Goal: Task Accomplishment & Management: Manage account settings

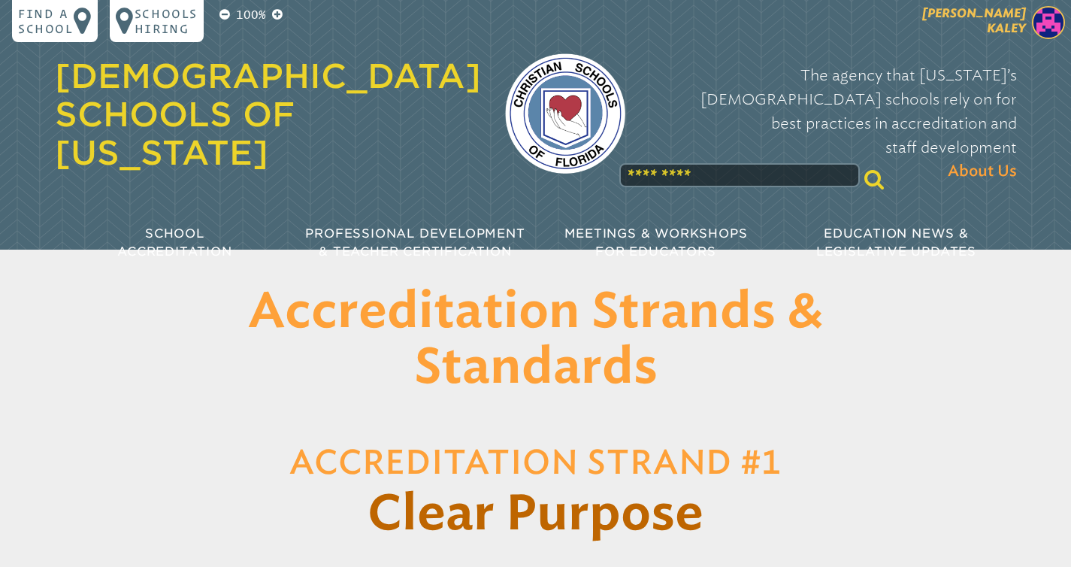
click at [1009, 16] on span "[PERSON_NAME]" at bounding box center [974, 20] width 104 height 29
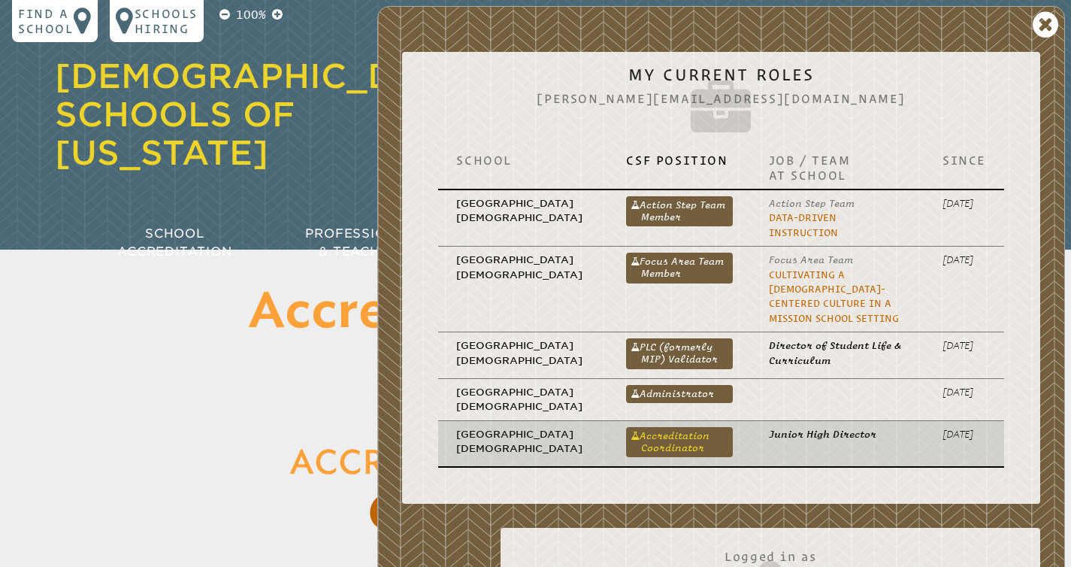
click at [626, 433] on link "Accreditation Coordinator" at bounding box center [679, 442] width 106 height 30
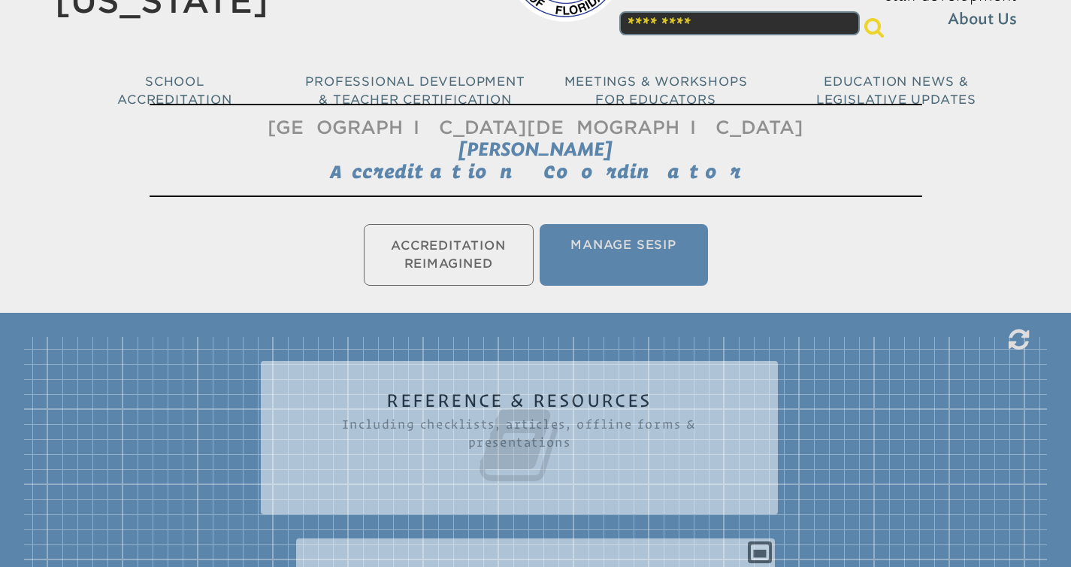
scroll to position [153, 0]
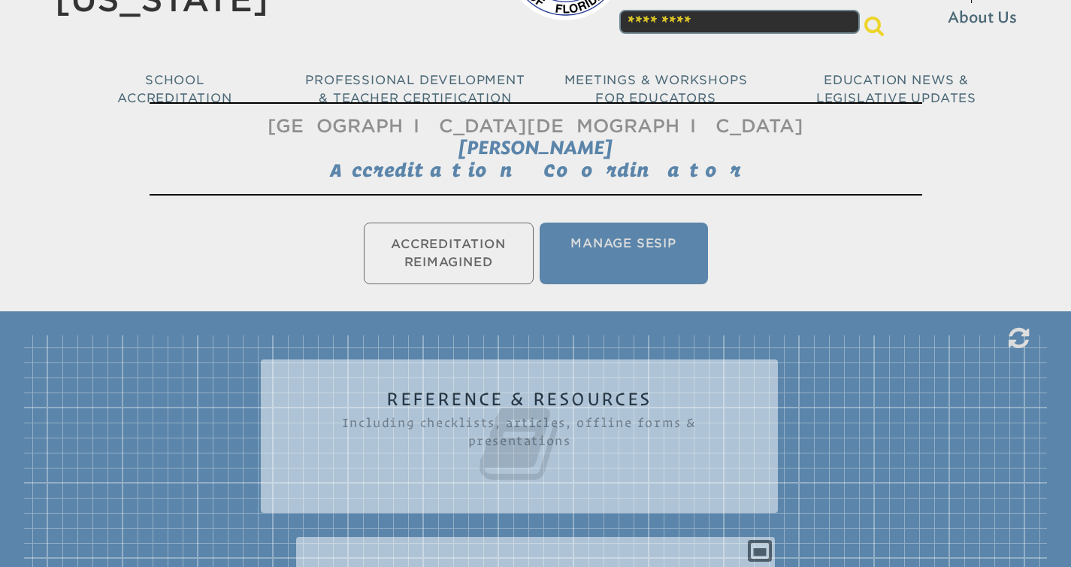
click at [420, 249] on ul "Accreditation Reimagined Manage SESIP" at bounding box center [535, 253] width 1071 height 68
click at [440, 245] on ul "Accreditation Reimagined Manage SESIP" at bounding box center [535, 253] width 1071 height 68
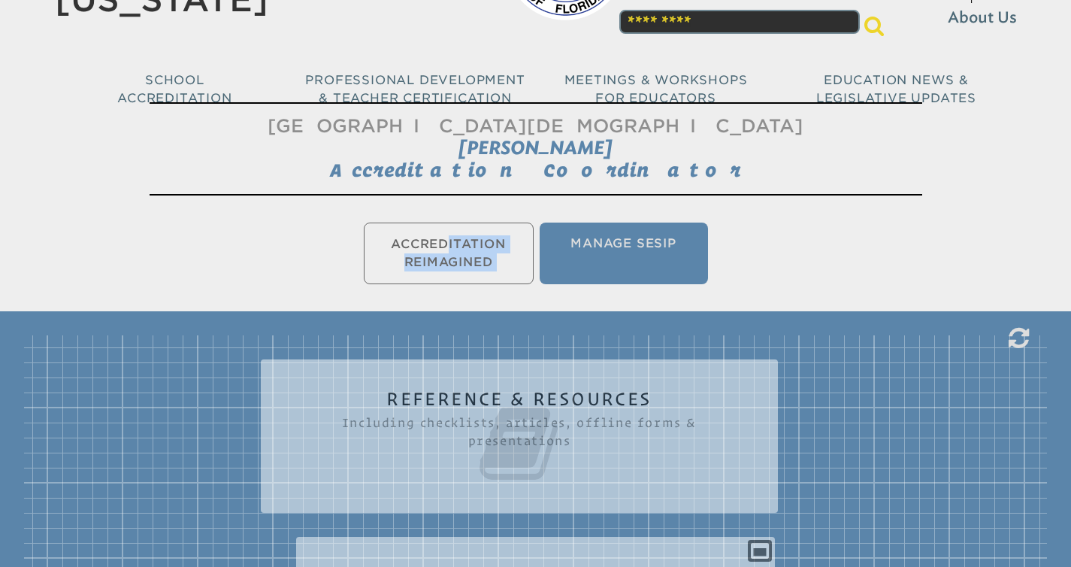
click at [440, 245] on ul "Accreditation Reimagined Manage SESIP" at bounding box center [535, 253] width 1071 height 68
click at [410, 245] on ul "Accreditation Reimagined Manage SESIP" at bounding box center [535, 253] width 1071 height 68
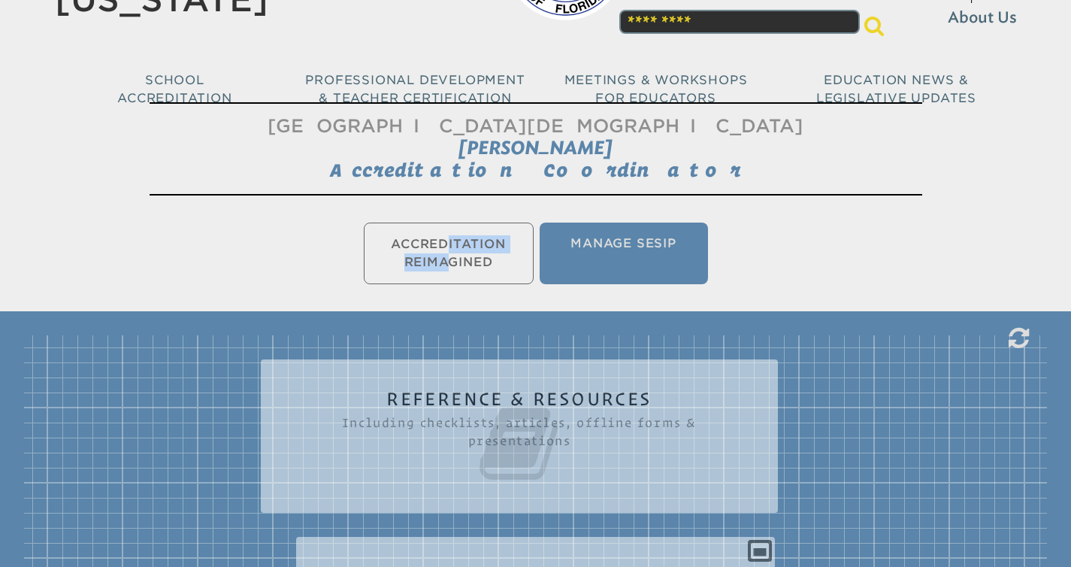
click at [410, 245] on ul "Accreditation Reimagined Manage SESIP" at bounding box center [535, 253] width 1071 height 68
click at [440, 243] on ul "Accreditation Reimagined Manage SESIP" at bounding box center [535, 253] width 1071 height 68
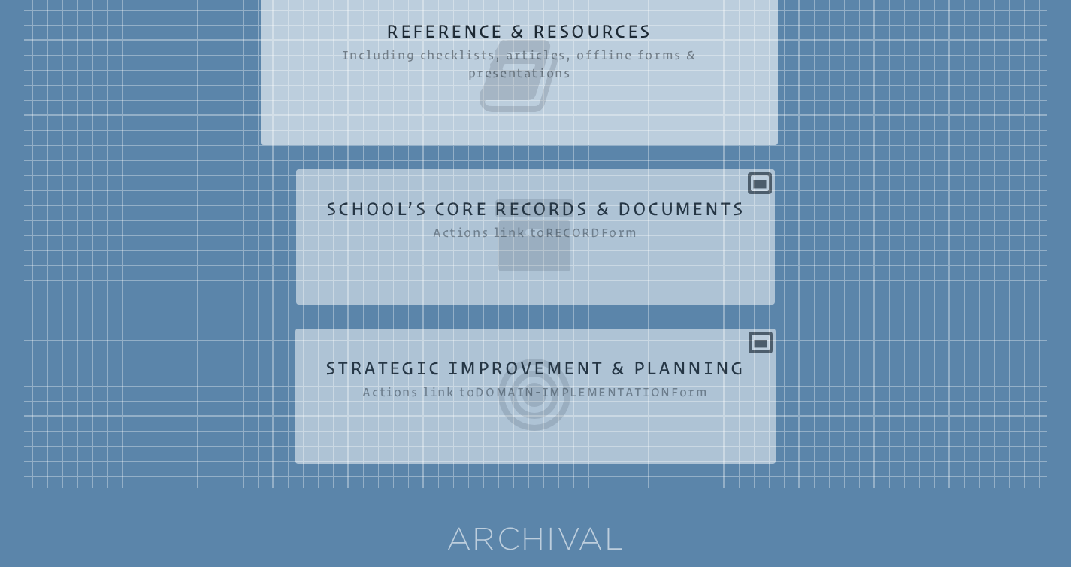
scroll to position [524, 0]
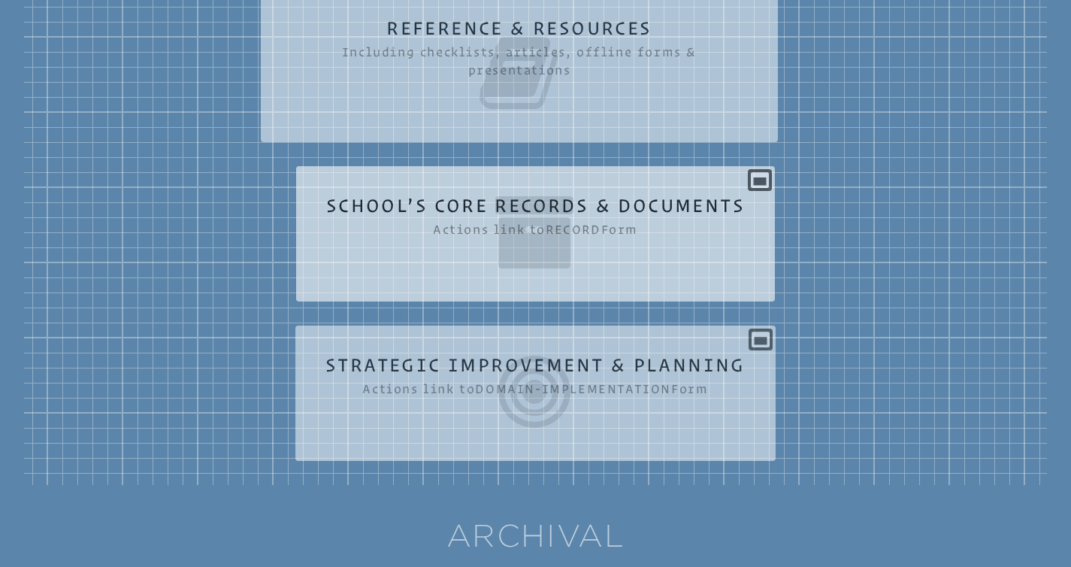
click at [553, 228] on icon at bounding box center [535, 232] width 419 height 84
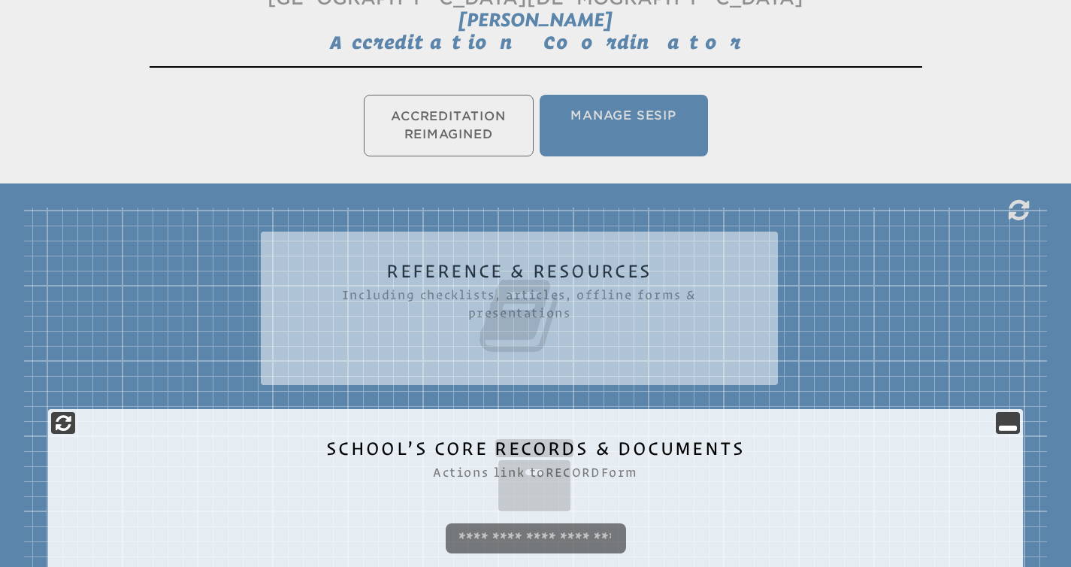
scroll to position [283, 0]
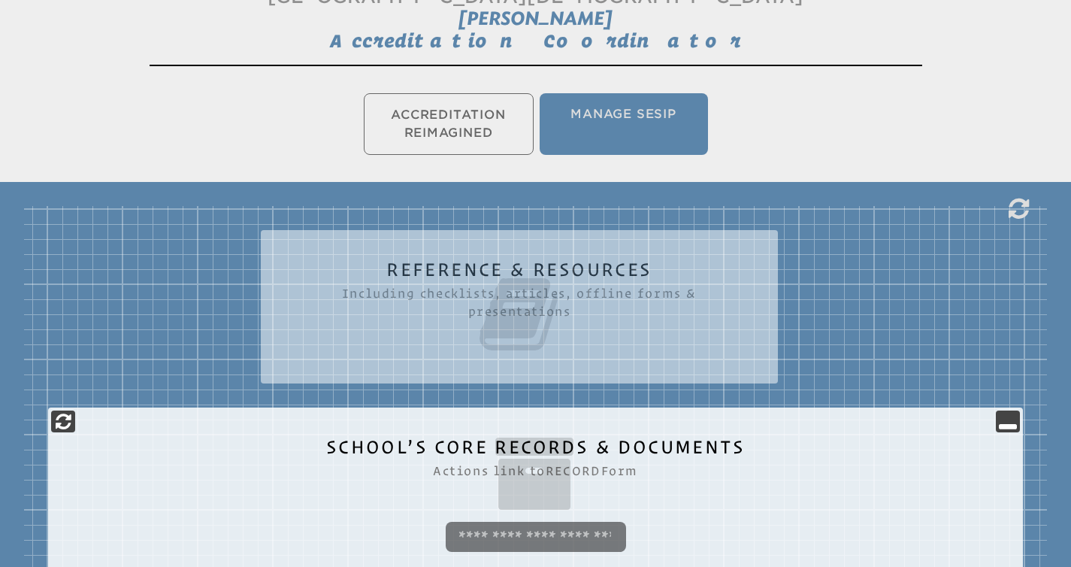
click at [445, 122] on ul "Accreditation Reimagined Manage SESIP" at bounding box center [535, 124] width 1071 height 68
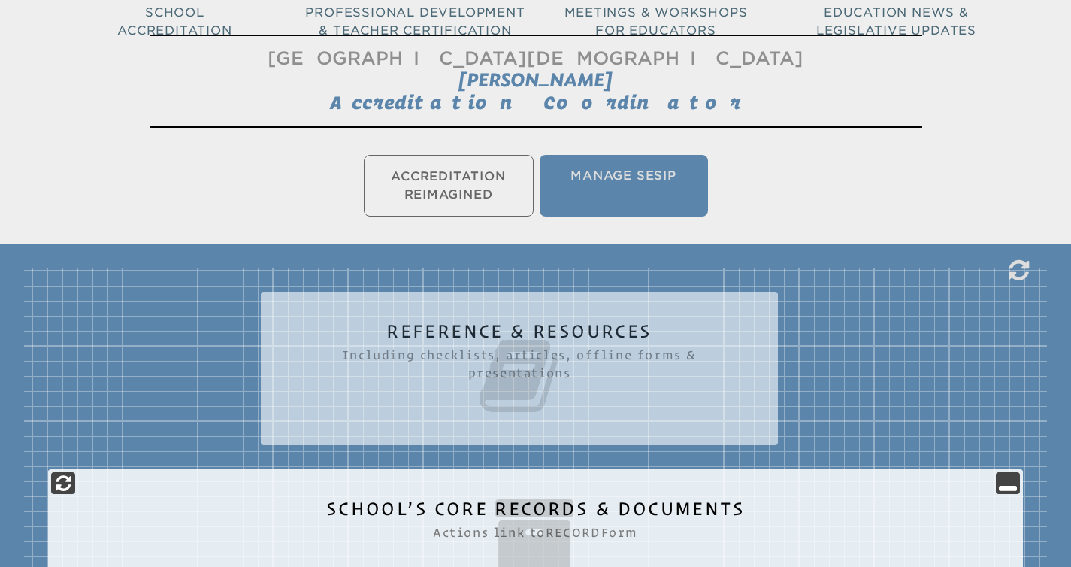
scroll to position [195, 0]
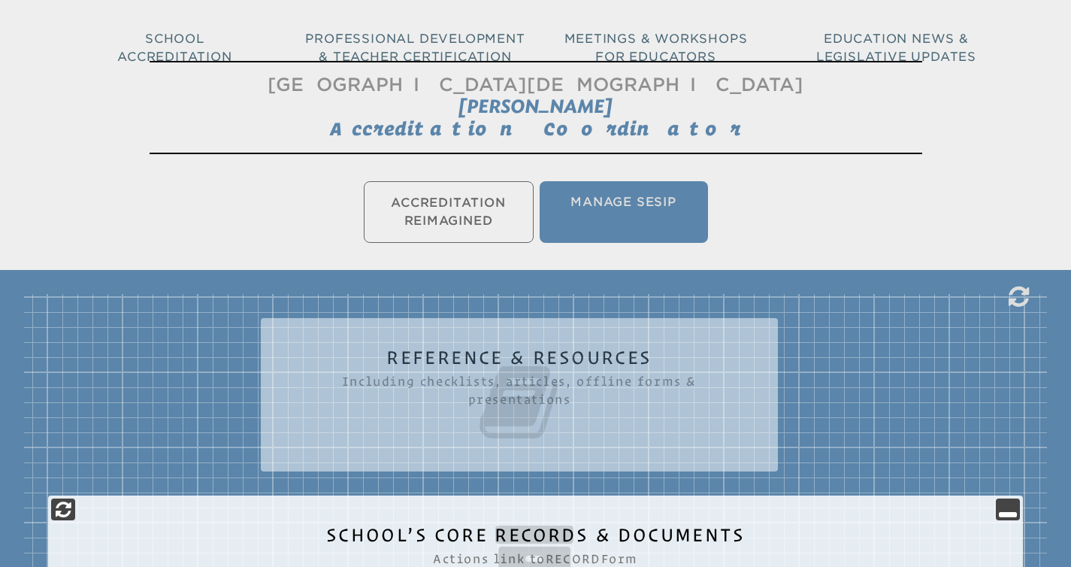
click at [478, 219] on ul "Accreditation Reimagined Manage SESIP" at bounding box center [535, 212] width 1071 height 68
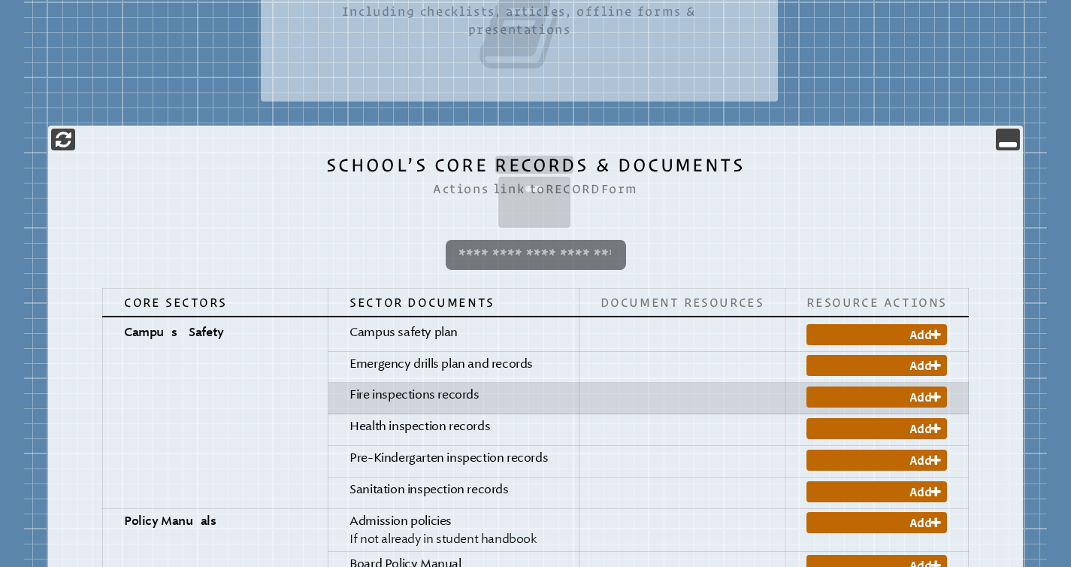
scroll to position [597, 0]
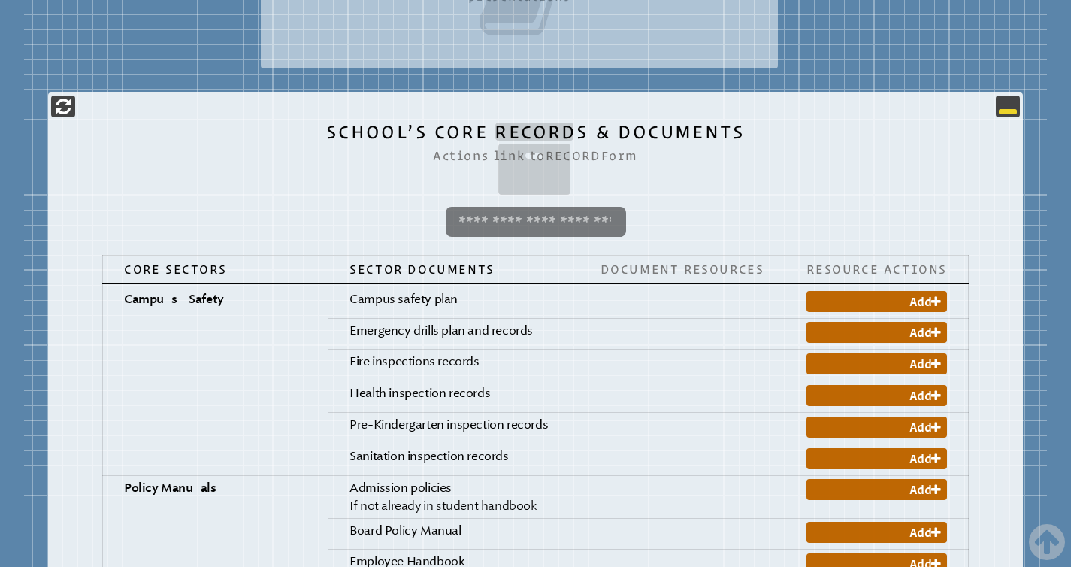
click at [999, 110] on icon at bounding box center [1008, 106] width 18 height 18
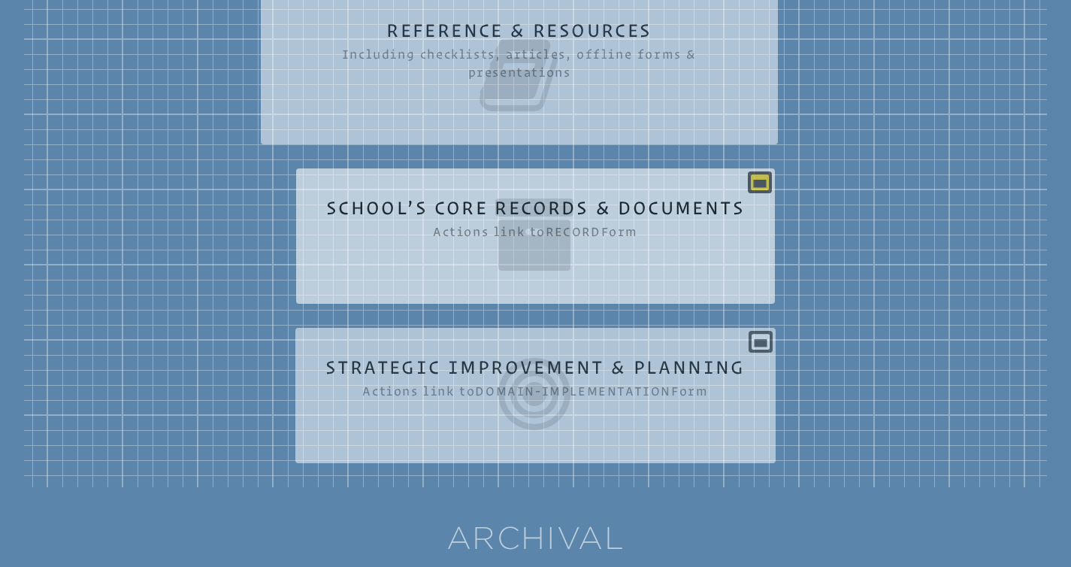
scroll to position [521, 0]
click at [757, 177] on icon at bounding box center [760, 183] width 18 height 18
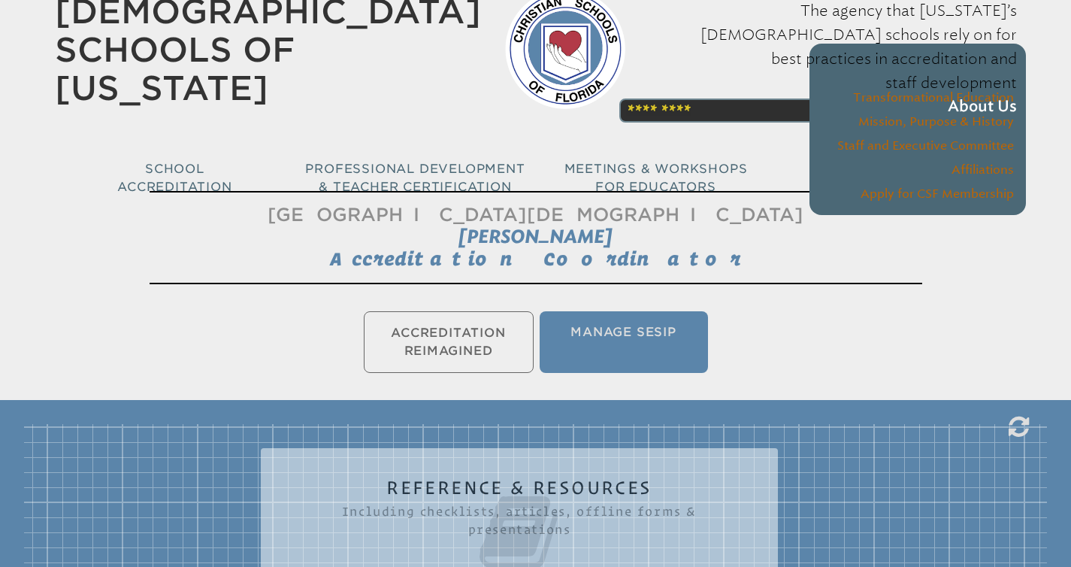
scroll to position [0, 0]
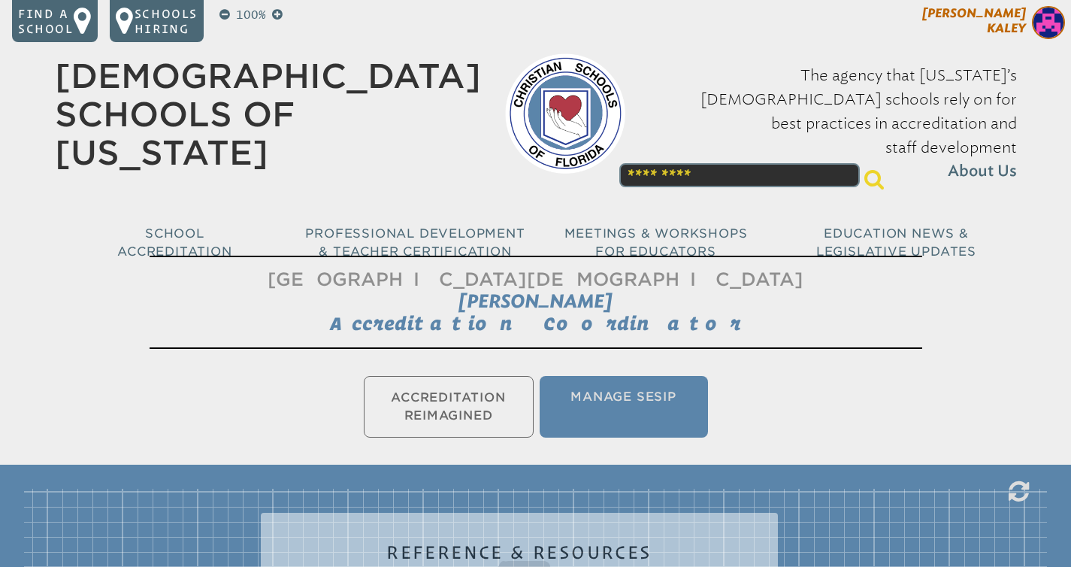
click at [1029, 8] on p "[PERSON_NAME]" at bounding box center [947, 24] width 246 height 37
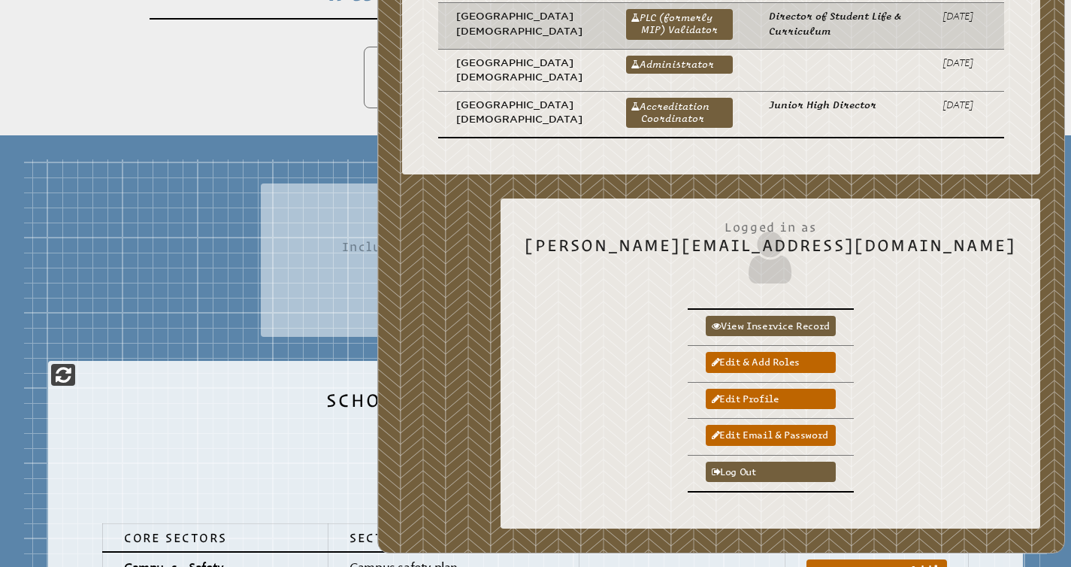
scroll to position [335, 0]
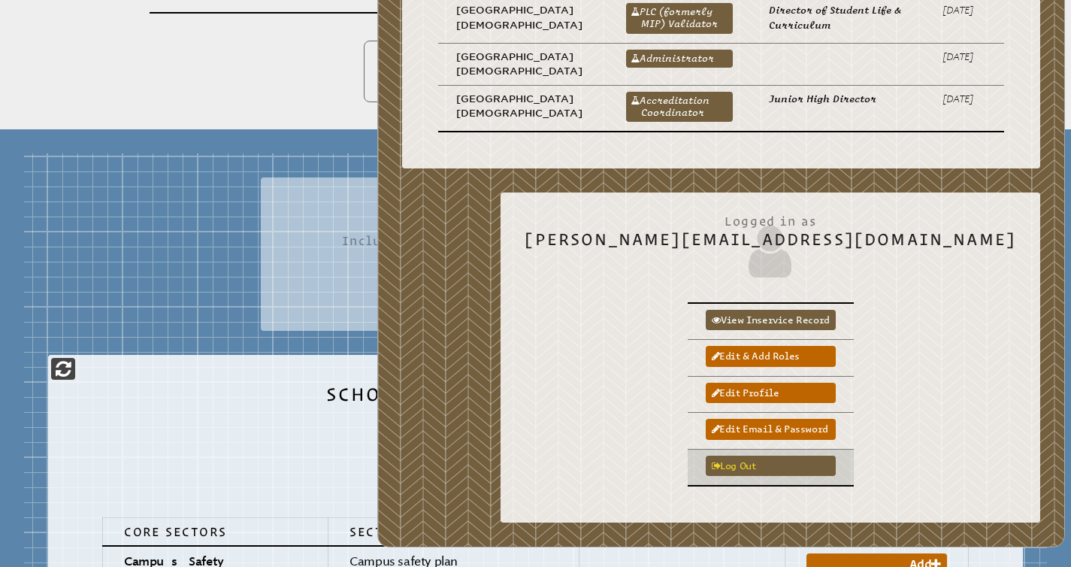
click at [805, 476] on link "Log out" at bounding box center [771, 465] width 130 height 20
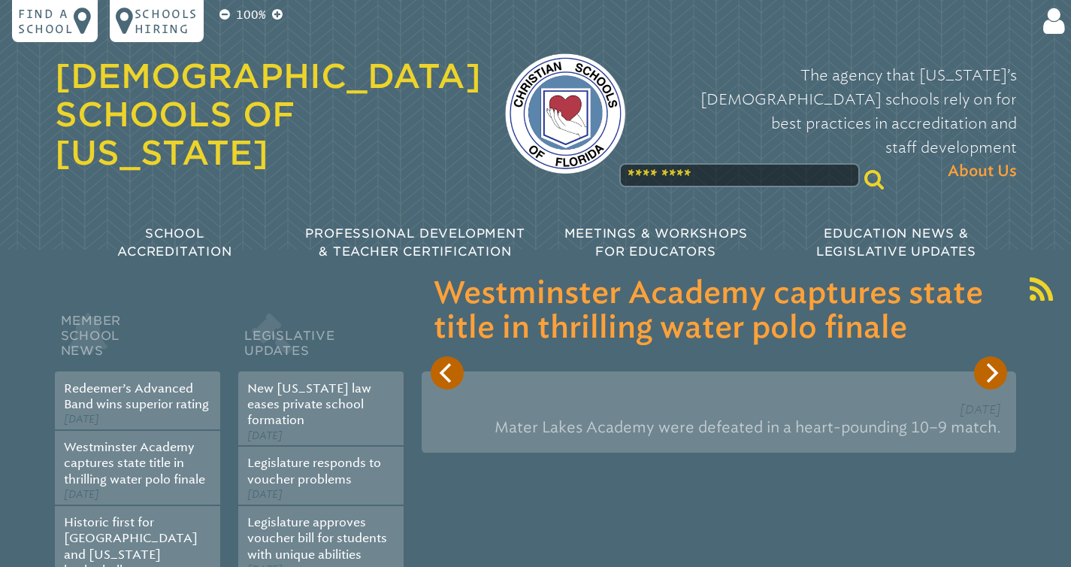
type input "**********"
click at [1051, 44] on div "**********" at bounding box center [535, 142] width 1071 height 285
click at [1050, 26] on icon at bounding box center [1051, 21] width 28 height 30
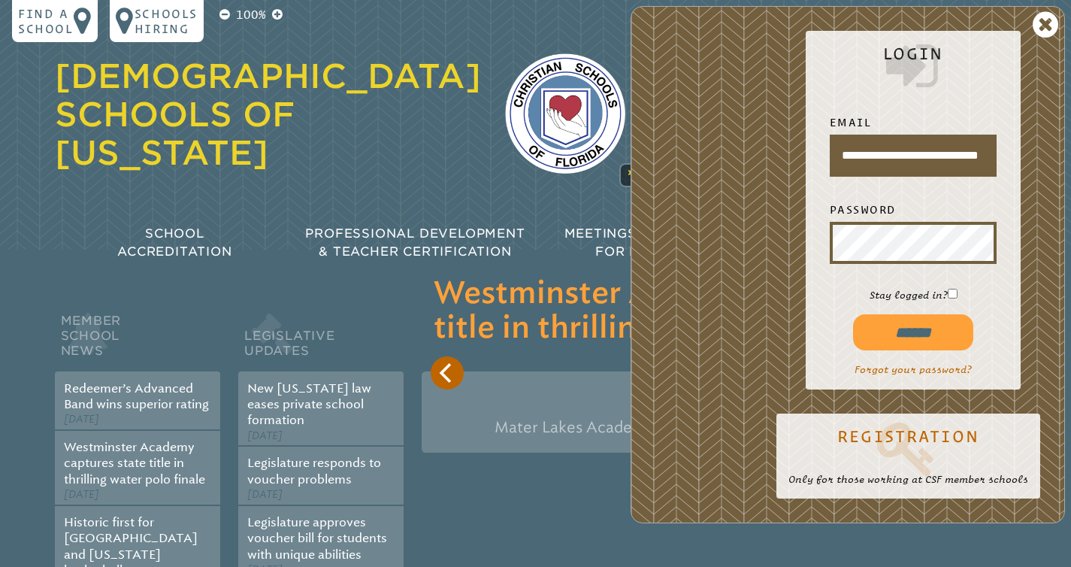
click at [898, 331] on input "******" at bounding box center [913, 332] width 120 height 36
type input "**********"
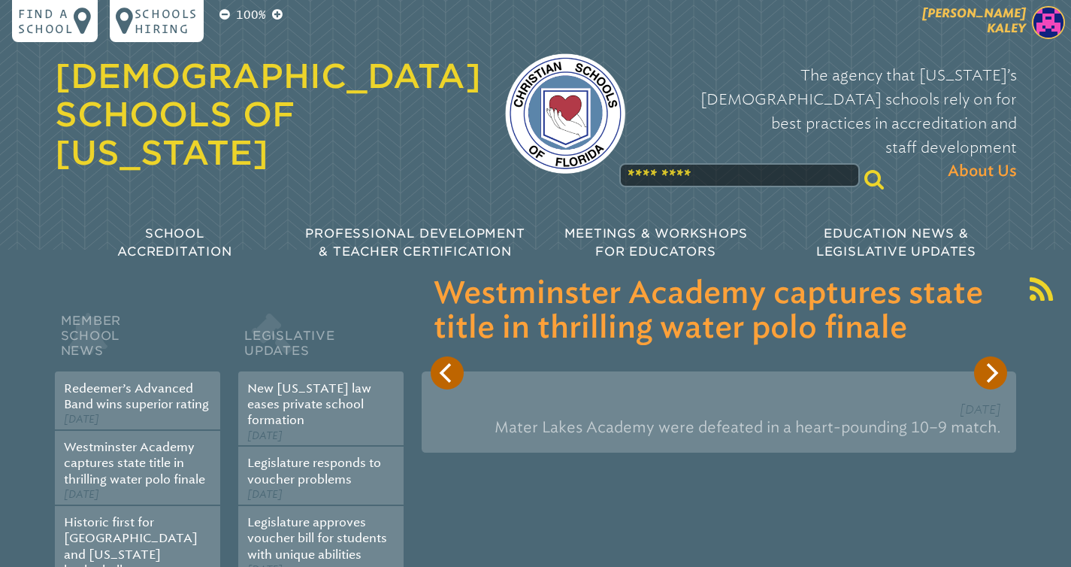
click at [1033, 37] on span at bounding box center [1048, 24] width 33 height 37
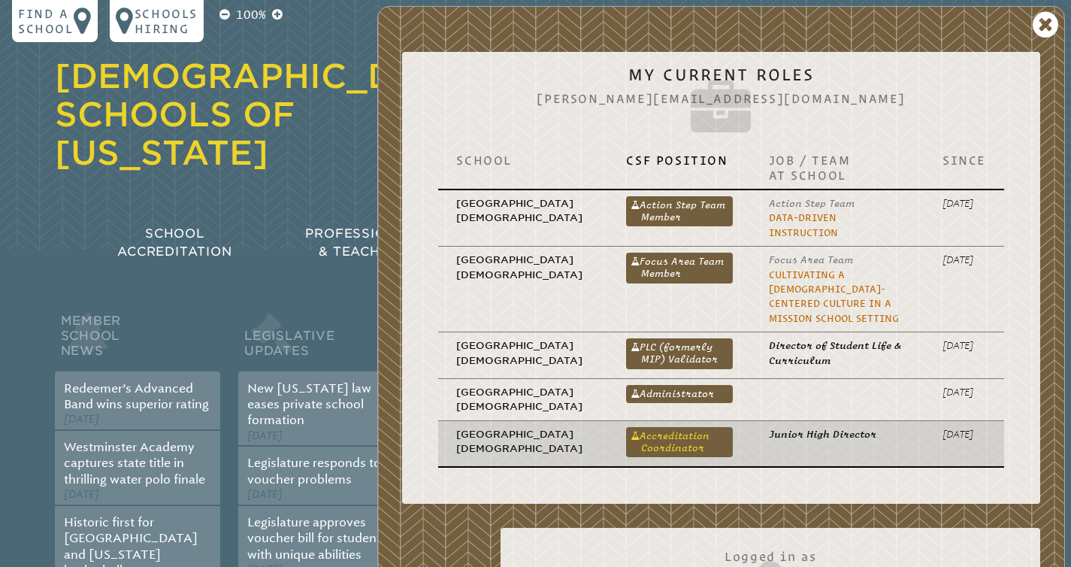
click at [631, 427] on link "Accreditation Coordinator" at bounding box center [679, 442] width 106 height 30
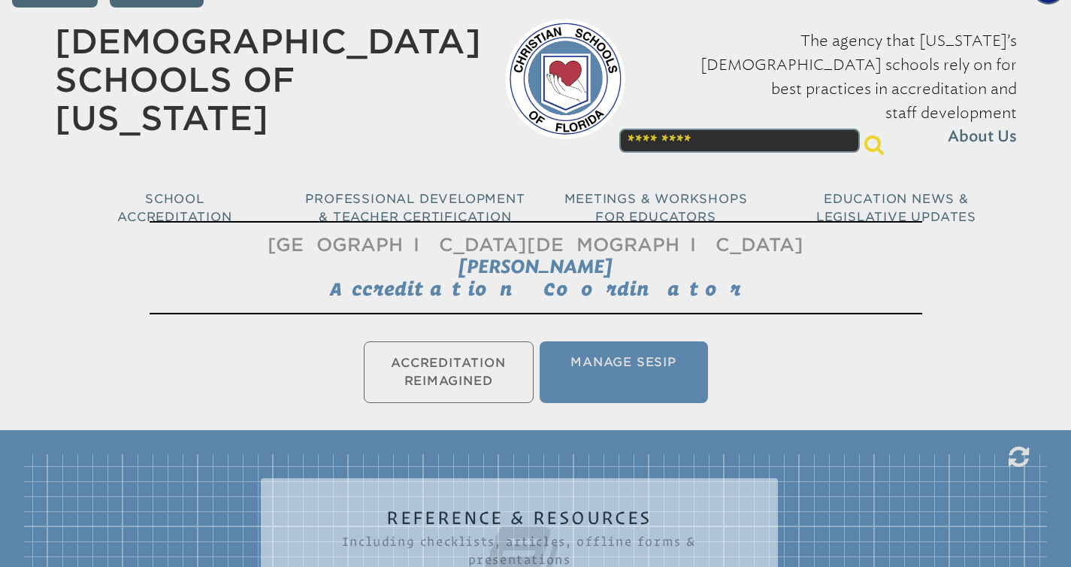
scroll to position [39, 0]
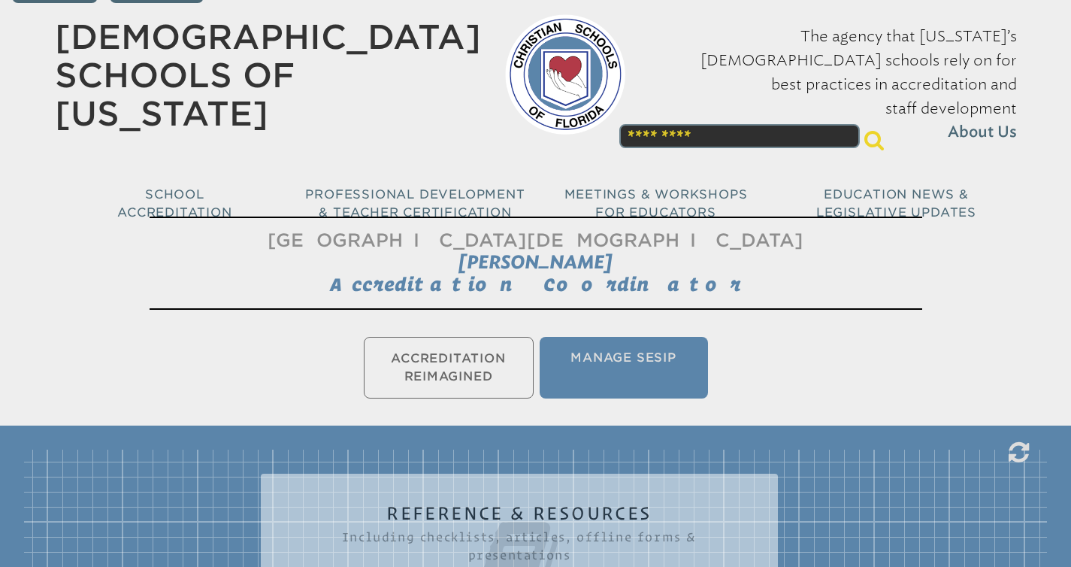
click at [452, 358] on ul "Accreditation Reimagined Manage SESIP" at bounding box center [535, 368] width 1071 height 68
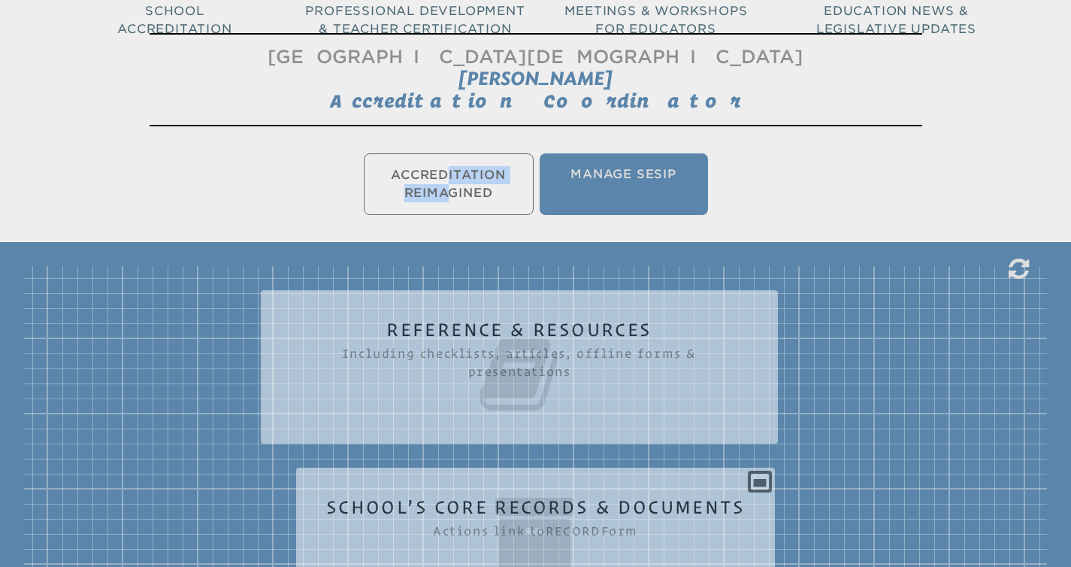
scroll to position [331, 0]
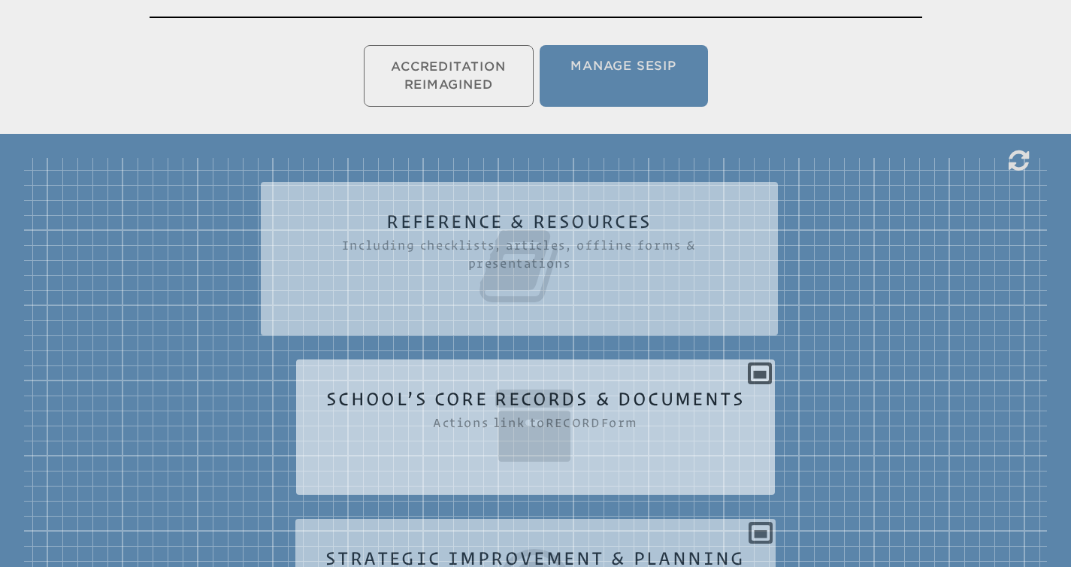
click at [649, 386] on icon at bounding box center [535, 425] width 419 height 84
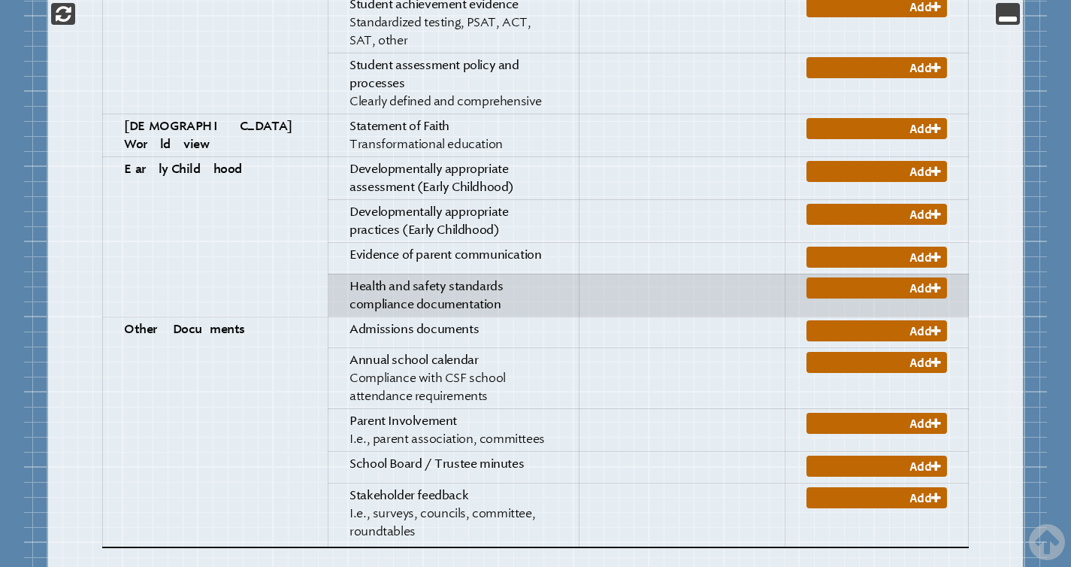
scroll to position [2415, 0]
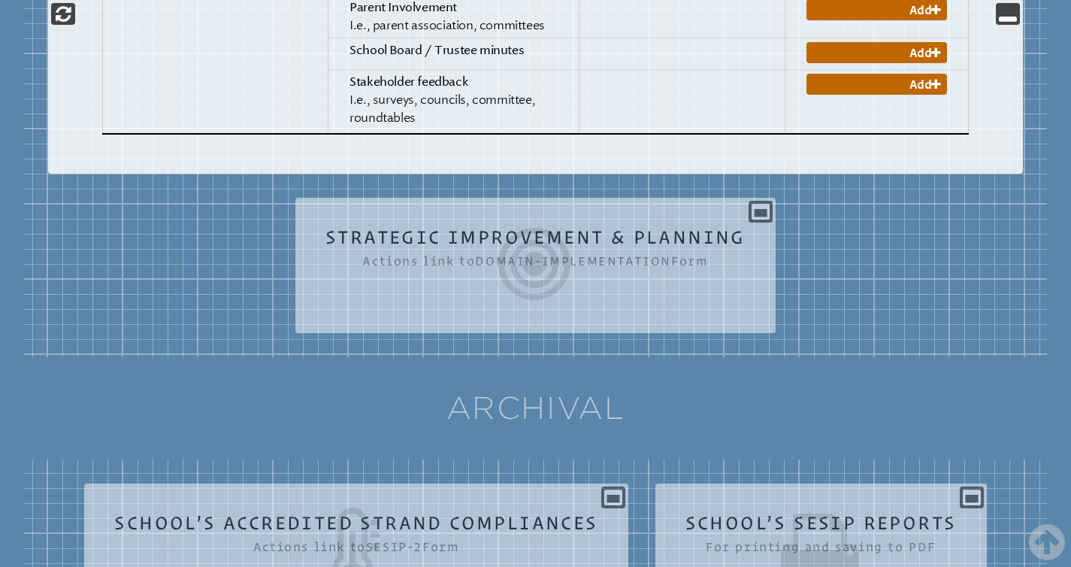
scroll to position [2886, 0]
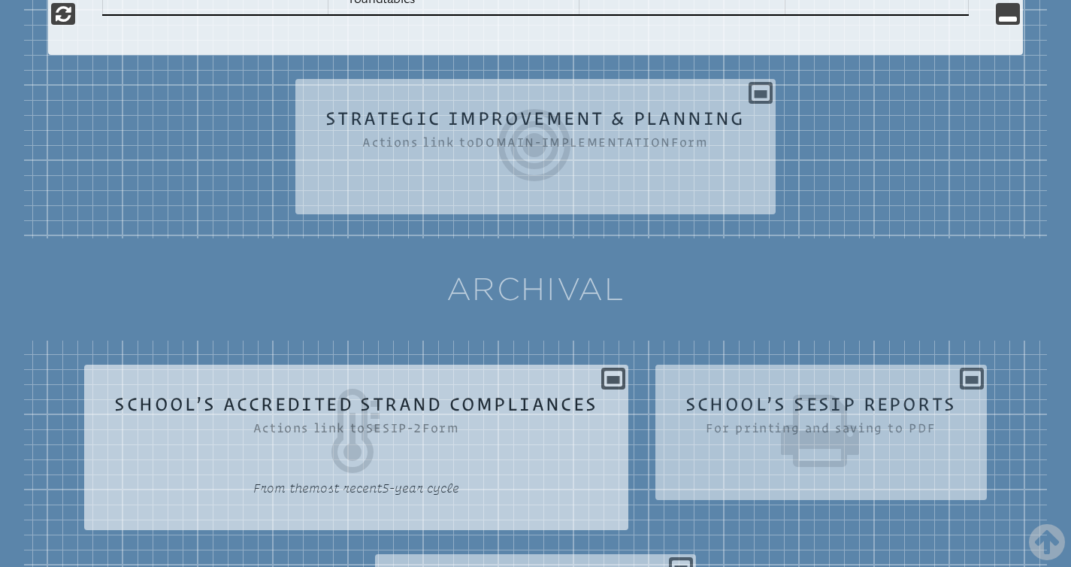
click at [565, 376] on div "School’s Accredited Strand Compliances Actions link to sesip-2 Form From the mo…" at bounding box center [355, 440] width 543 height 129
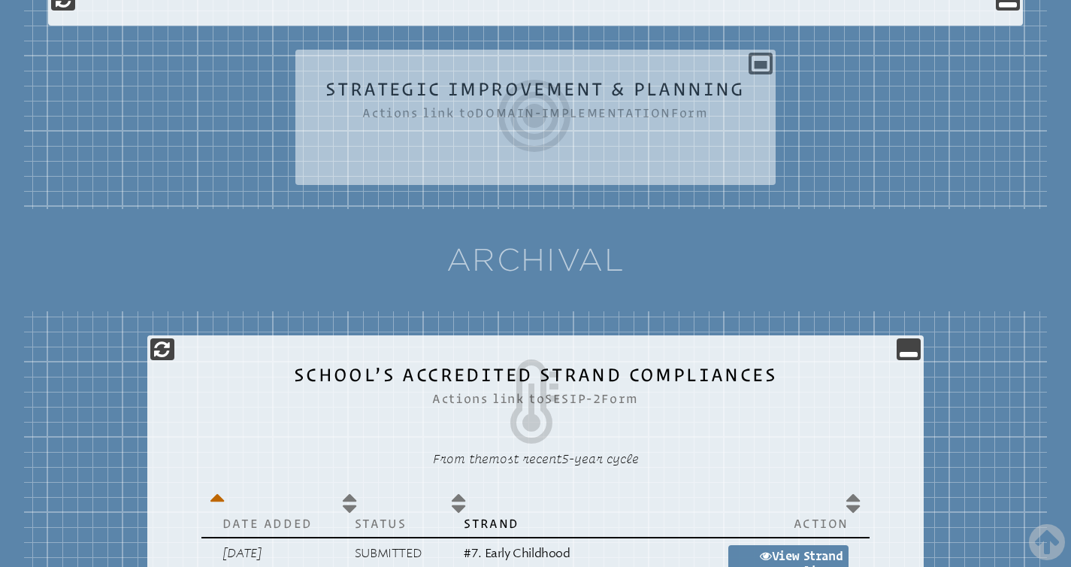
scroll to position [3147, 0]
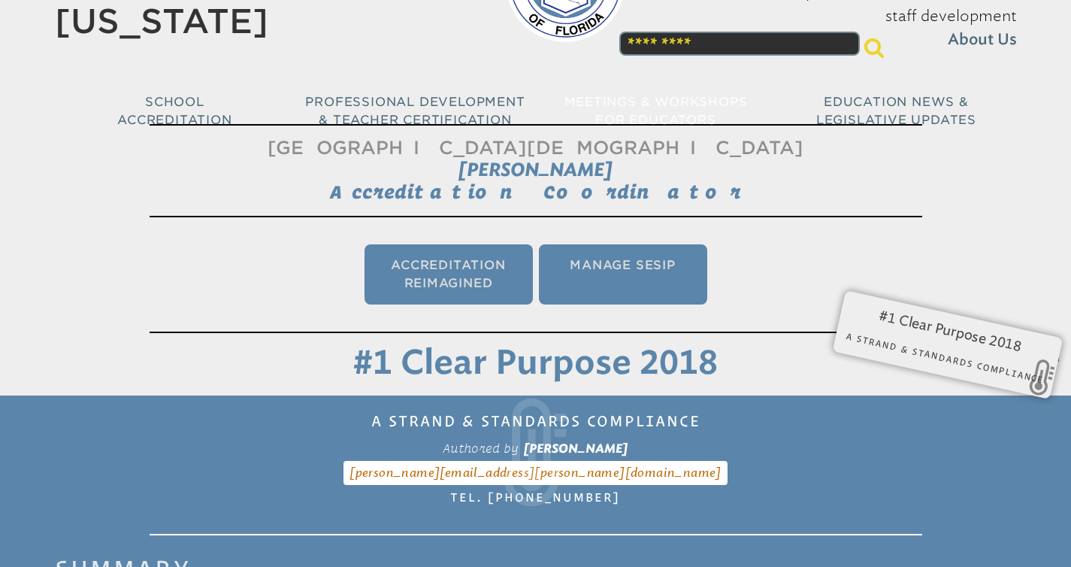
scroll to position [286, 0]
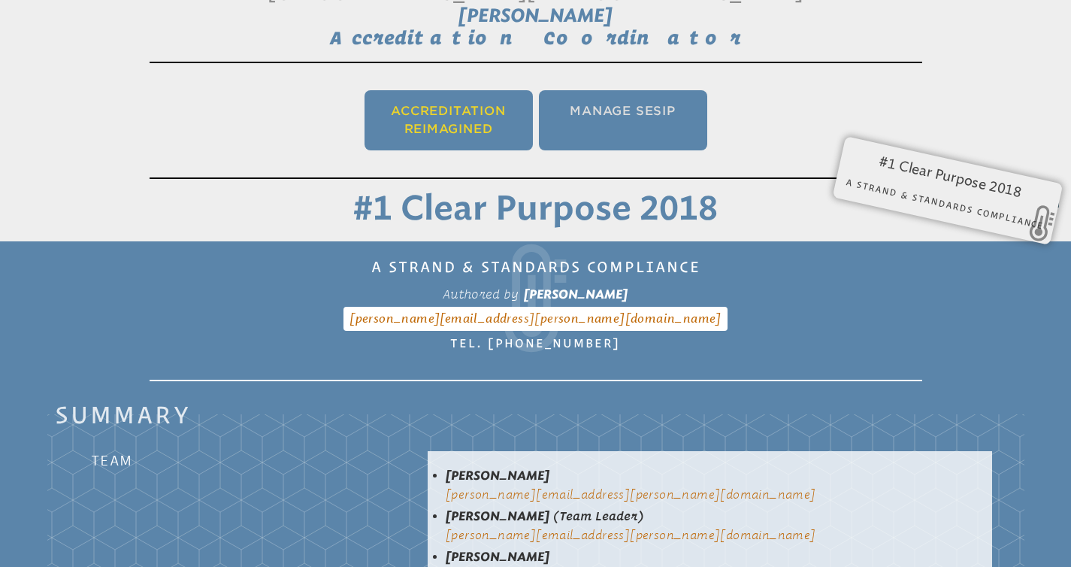
click at [442, 120] on li "Accreditation Reimagined" at bounding box center [448, 120] width 168 height 60
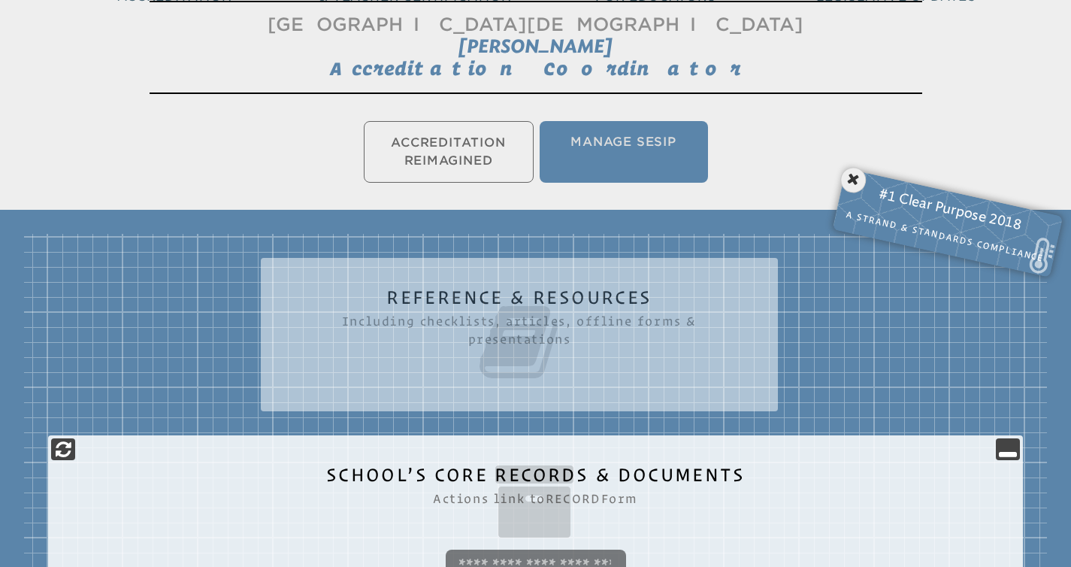
scroll to position [249, 0]
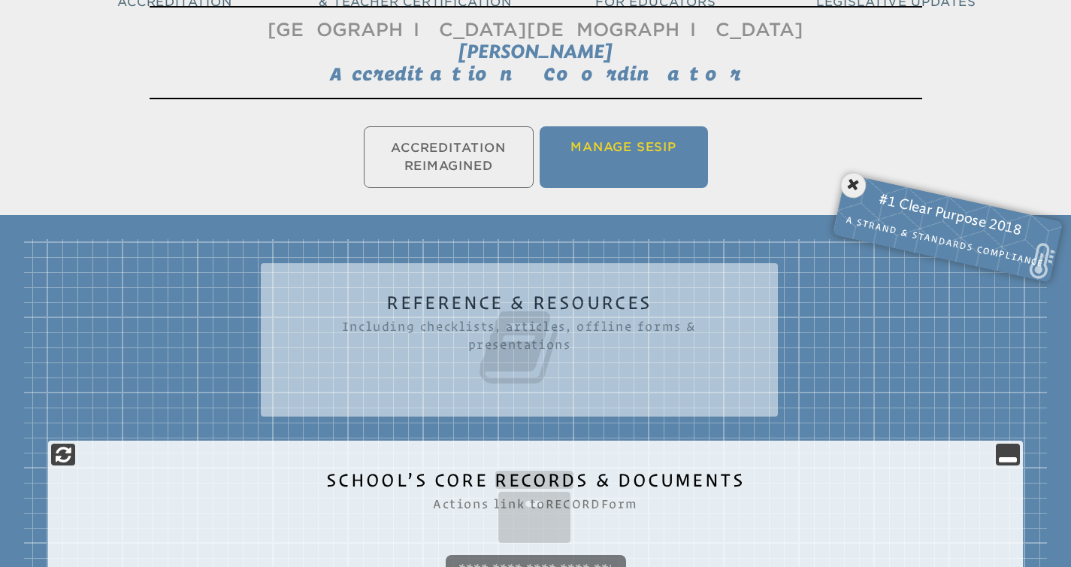
click at [606, 166] on li "Manage SESIP" at bounding box center [624, 157] width 168 height 62
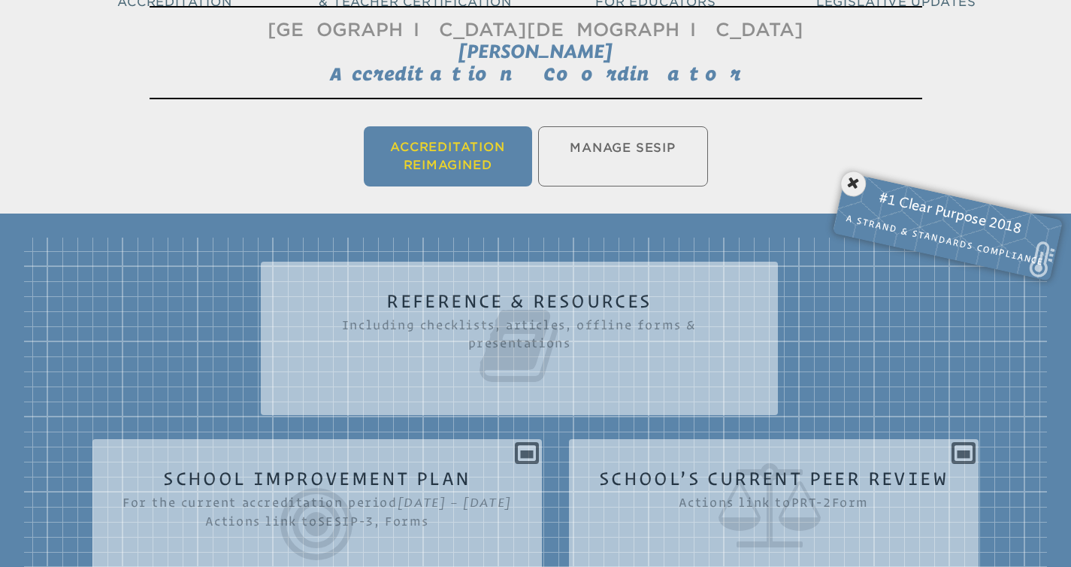
click at [434, 161] on li "Accreditation Reimagined" at bounding box center [448, 156] width 168 height 60
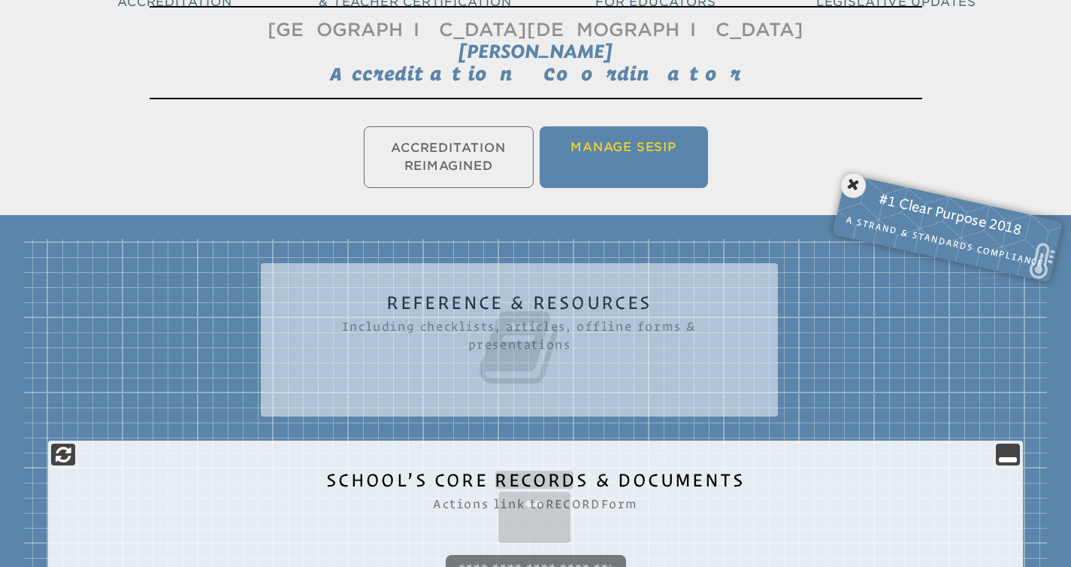
click at [630, 133] on li "Manage SESIP" at bounding box center [624, 157] width 168 height 62
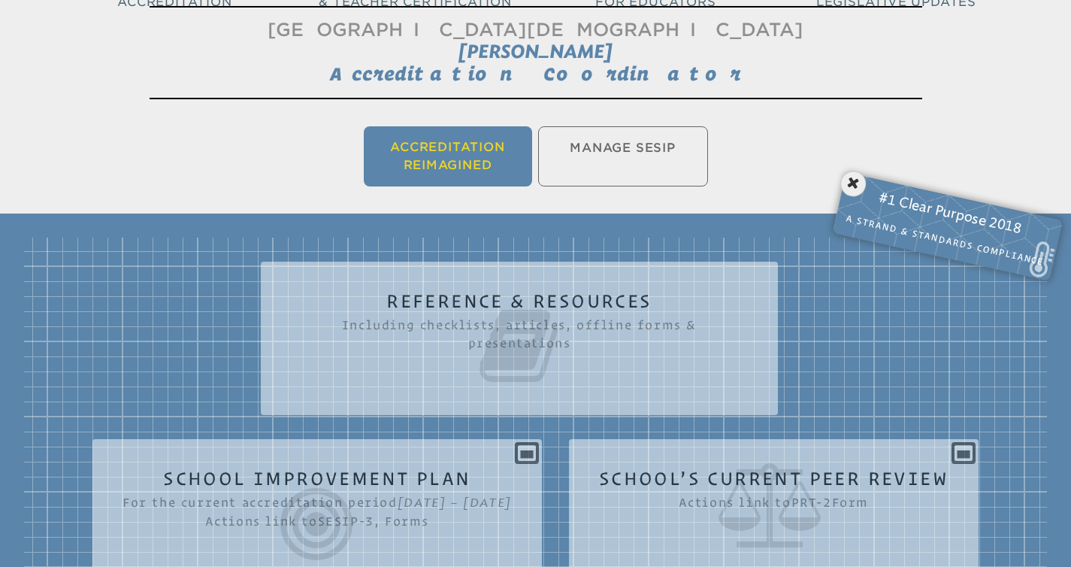
click at [464, 135] on li "Accreditation Reimagined" at bounding box center [448, 156] width 168 height 60
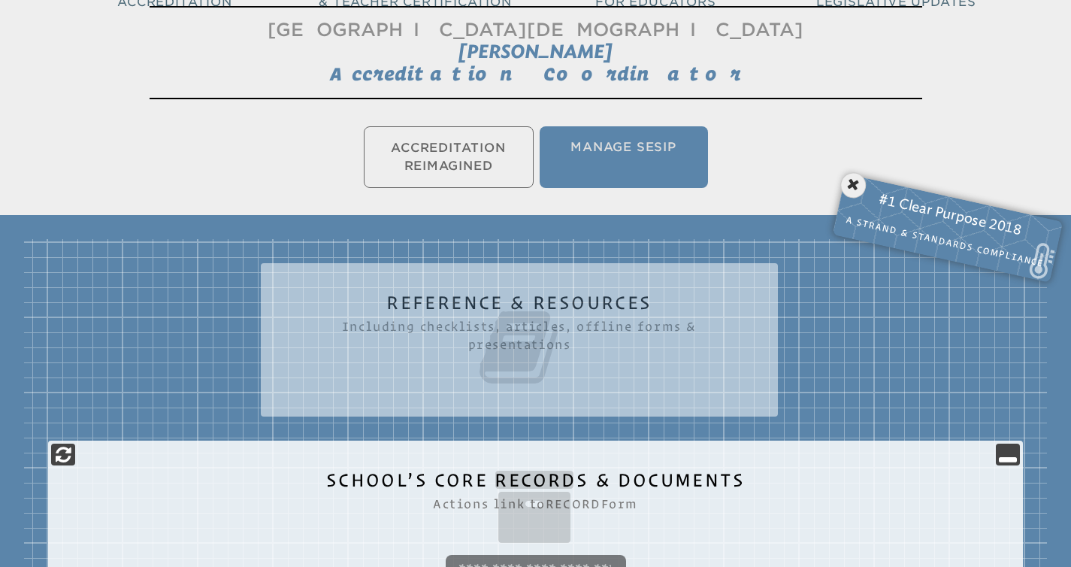
click at [446, 162] on ul "Accreditation Reimagined Manage SESIP" at bounding box center [535, 157] width 1071 height 68
click at [494, 162] on ul "Accreditation Reimagined Manage SESIP" at bounding box center [535, 157] width 1071 height 68
click at [594, 156] on li "Manage SESIP" at bounding box center [624, 157] width 168 height 62
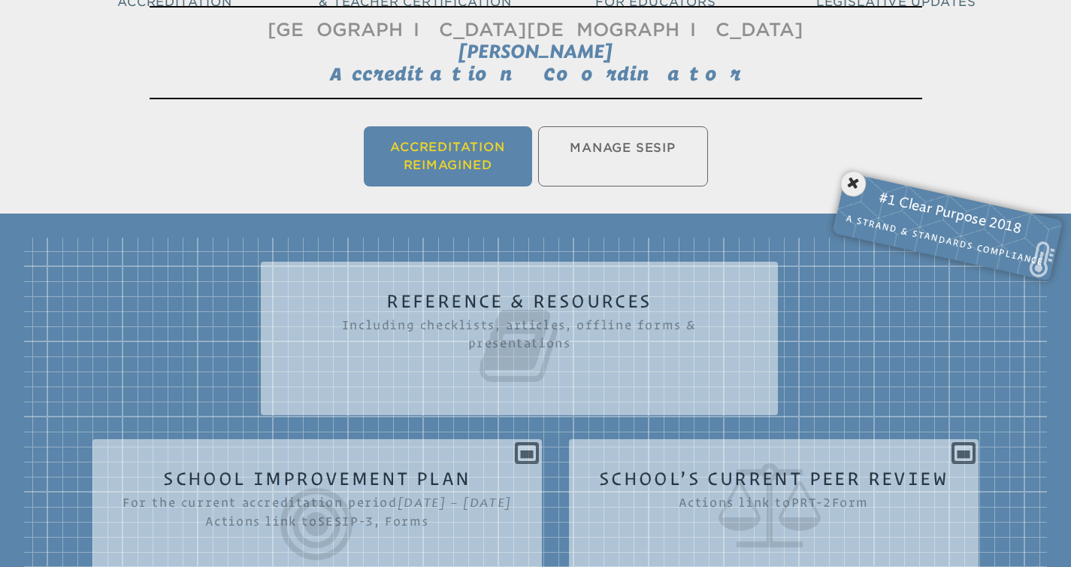
click at [464, 159] on li "Accreditation Reimagined" at bounding box center [448, 156] width 168 height 60
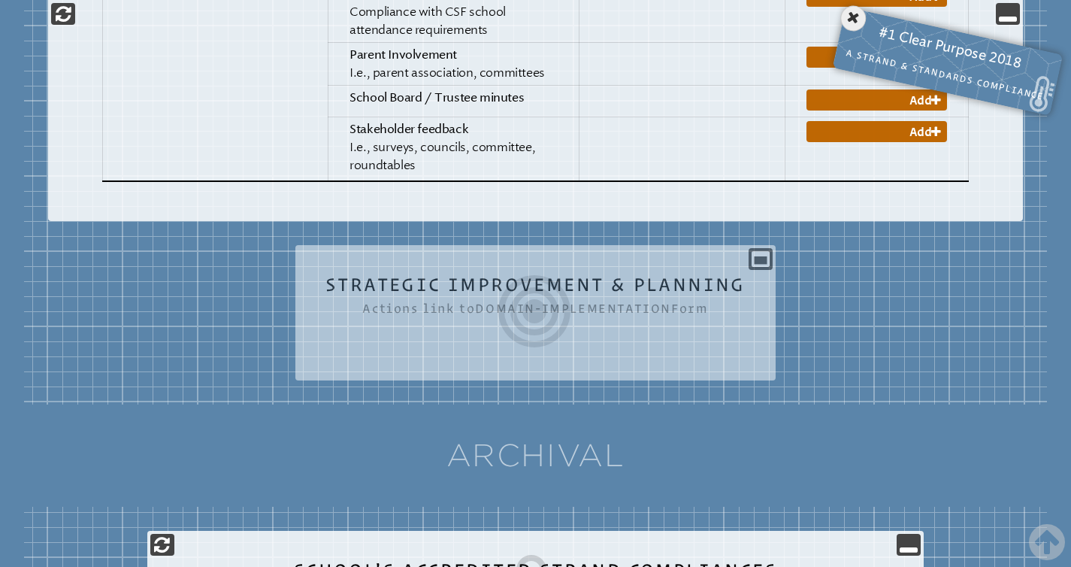
scroll to position [2781, 0]
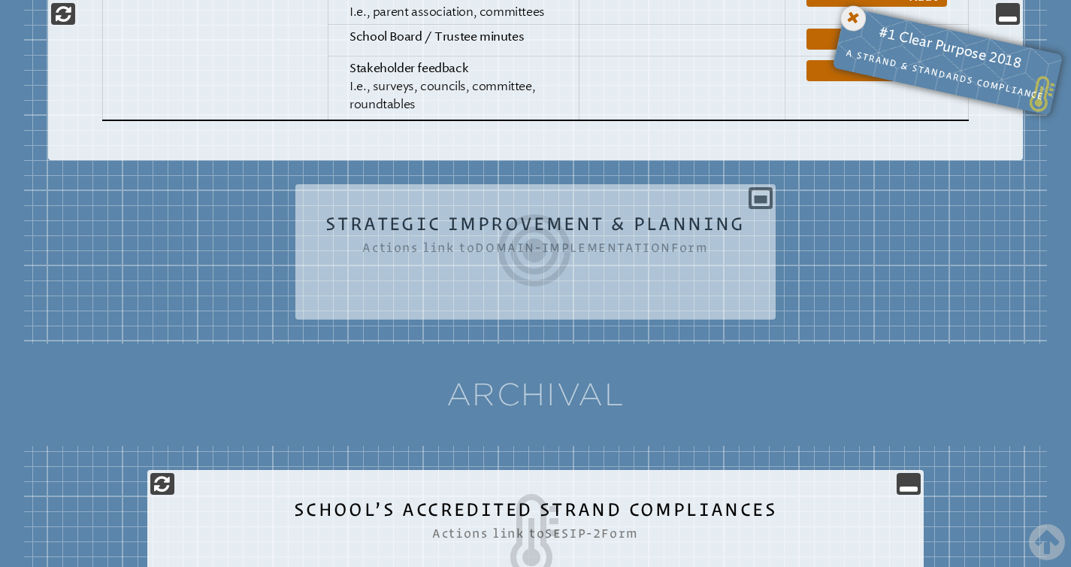
click at [853, 23] on icon at bounding box center [853, 18] width 31 height 31
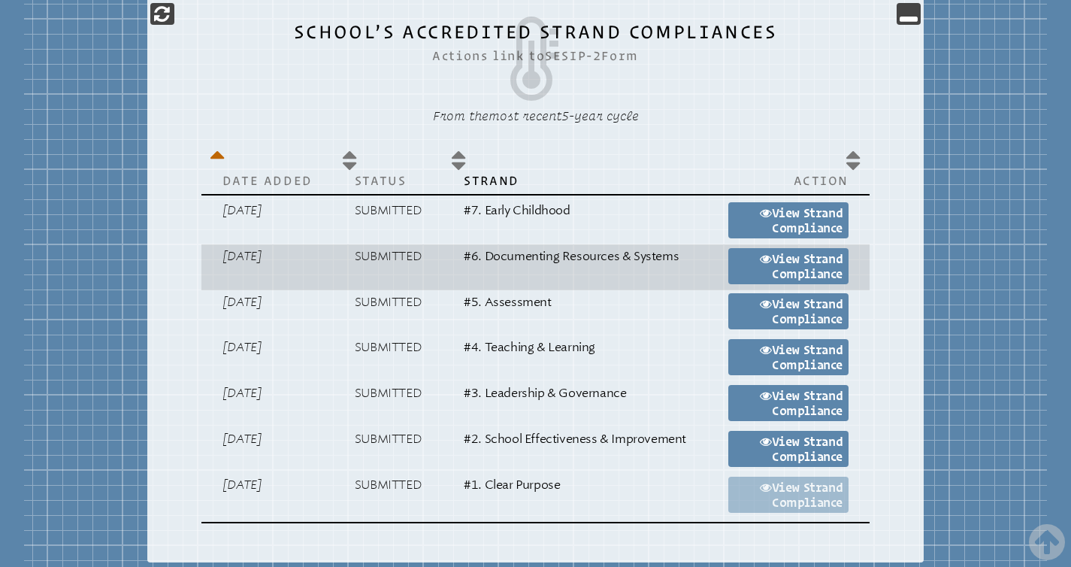
scroll to position [3425, 0]
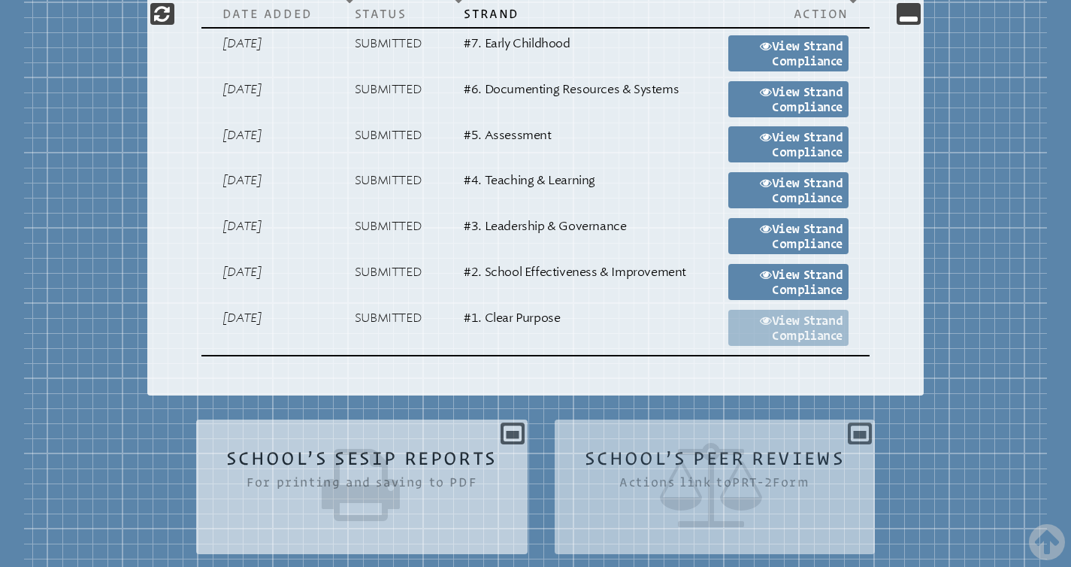
click at [379, 443] on icon at bounding box center [361, 485] width 271 height 84
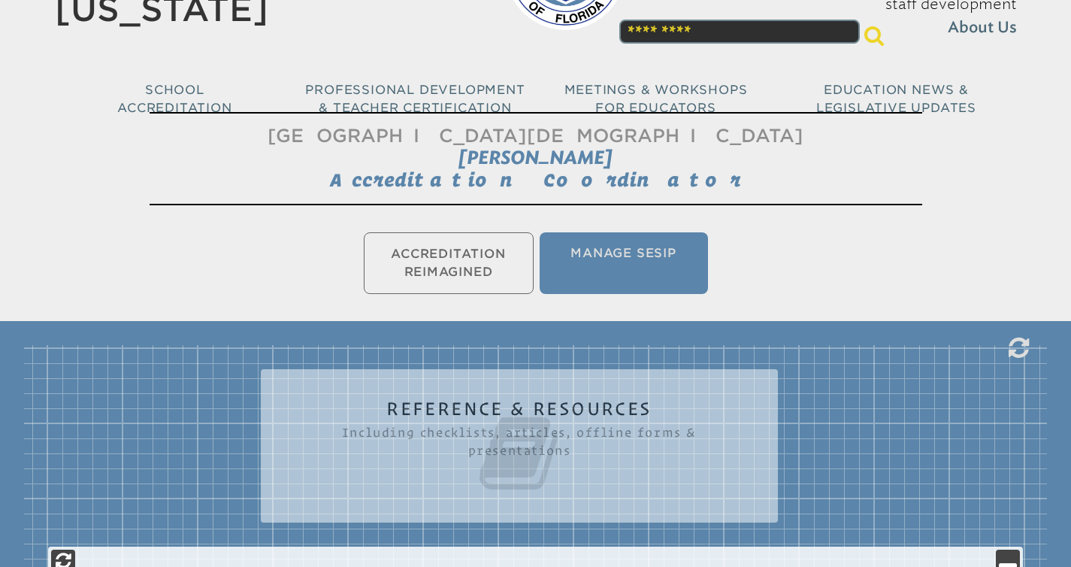
scroll to position [216, 0]
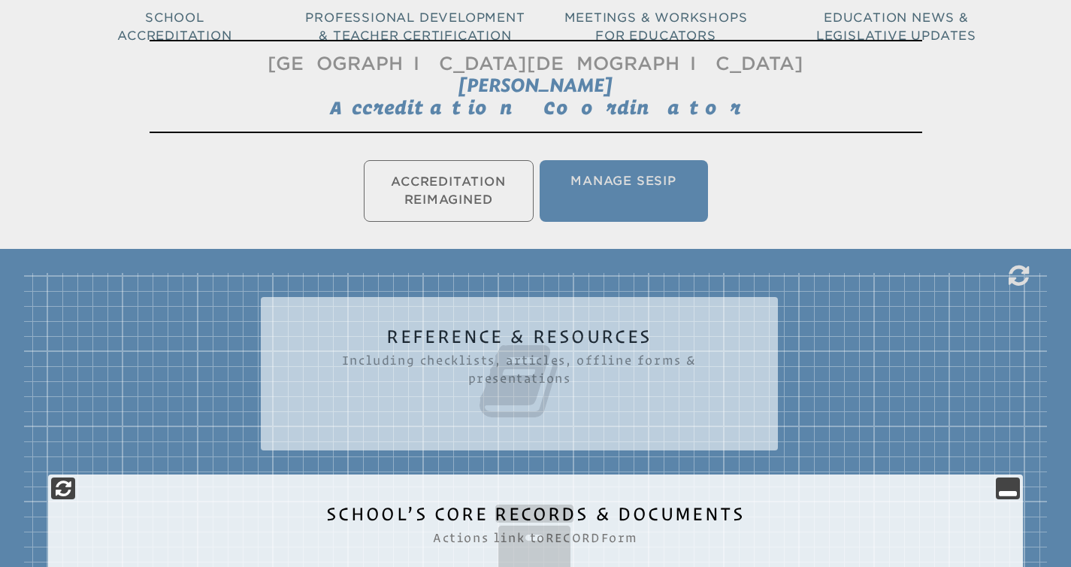
click at [508, 383] on icon at bounding box center [519, 381] width 457 height 84
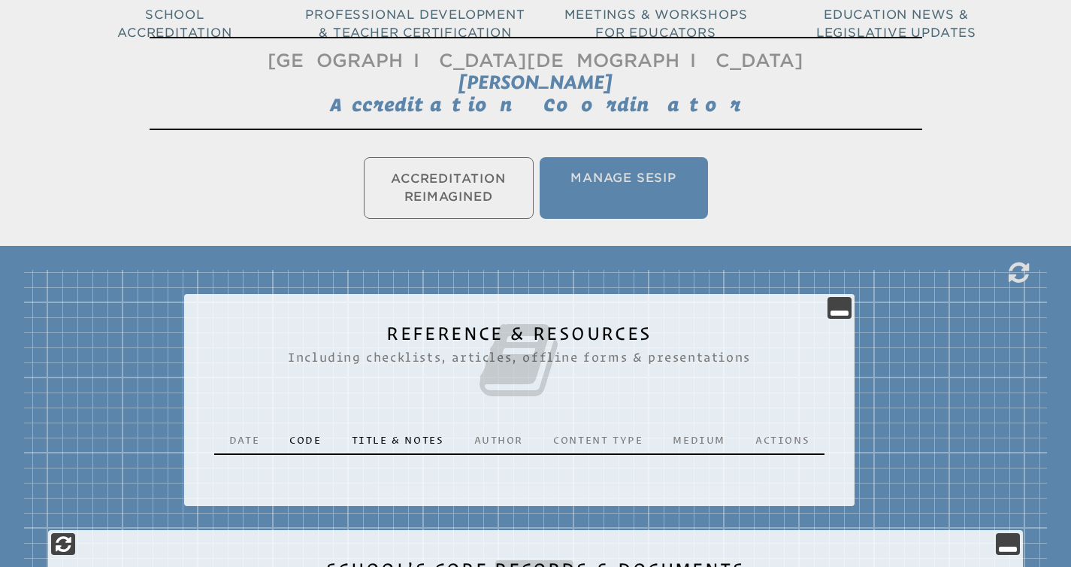
scroll to position [348, 0]
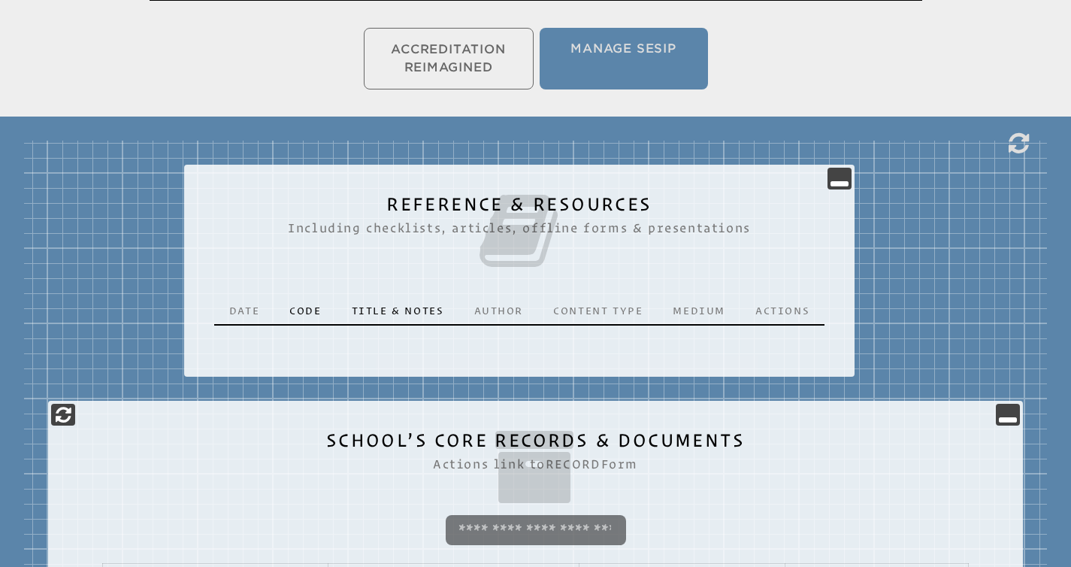
click at [608, 207] on icon at bounding box center [519, 231] width 610 height 84
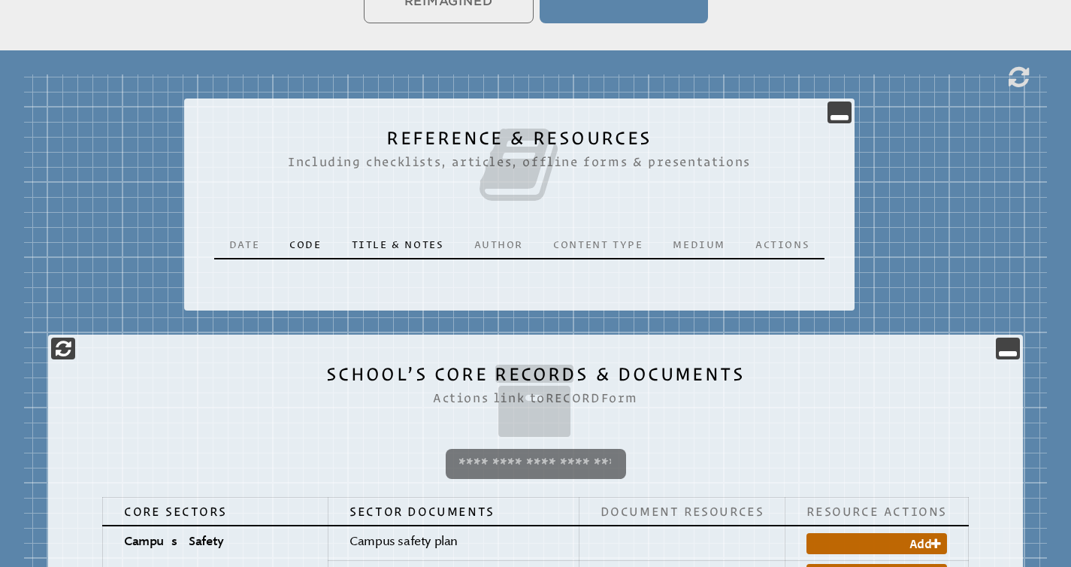
scroll to position [660, 0]
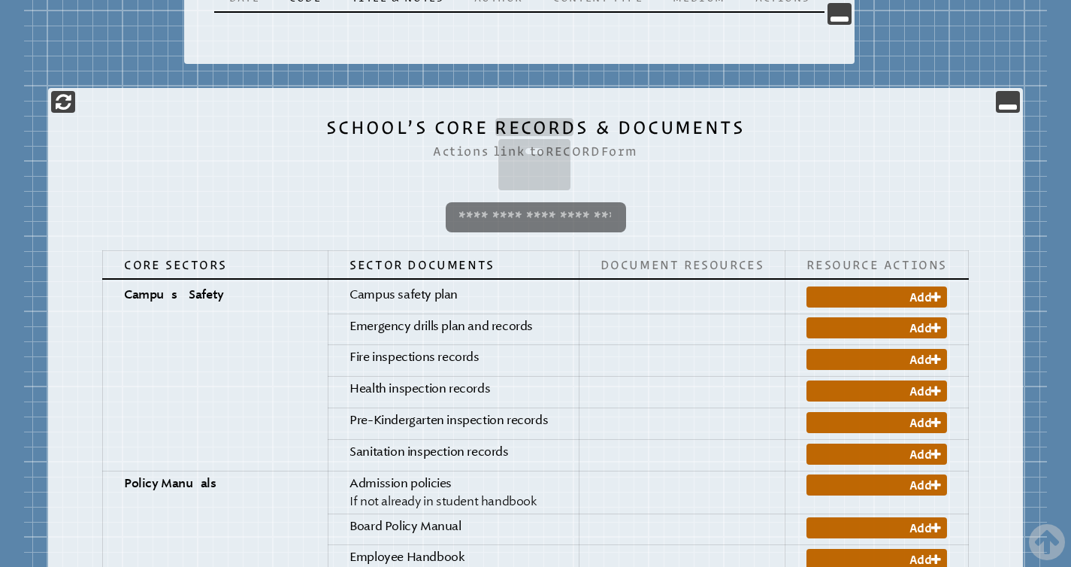
click at [524, 171] on icon at bounding box center [535, 154] width 914 height 84
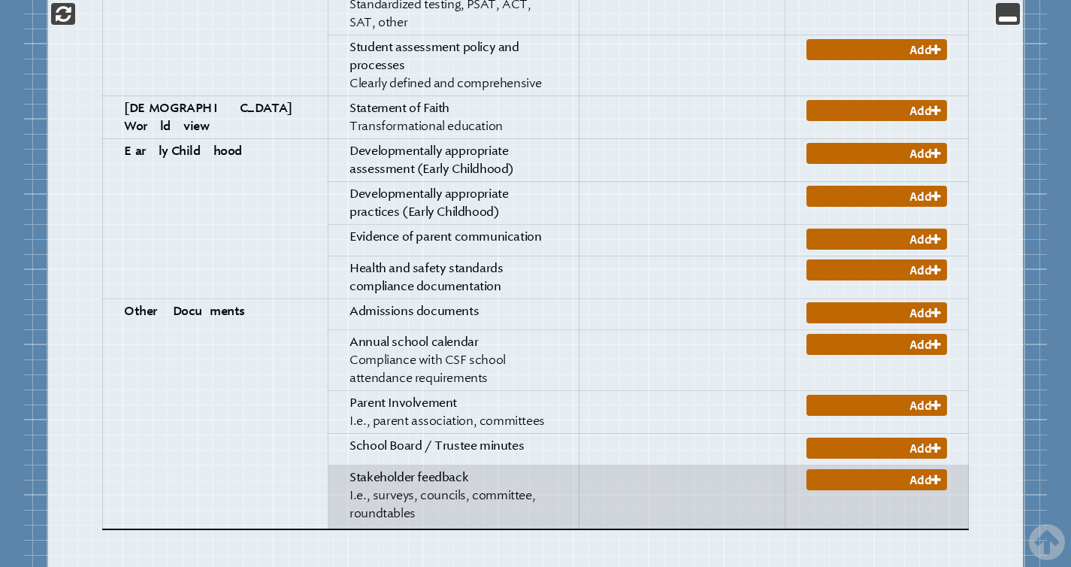
scroll to position [2431, 0]
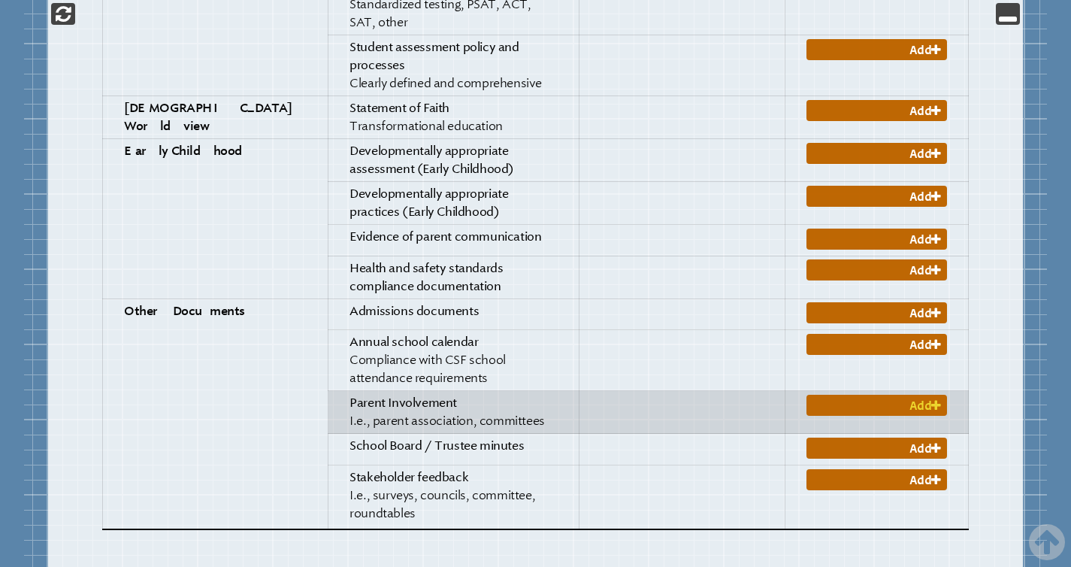
click at [886, 394] on link "Add" at bounding box center [876, 404] width 141 height 21
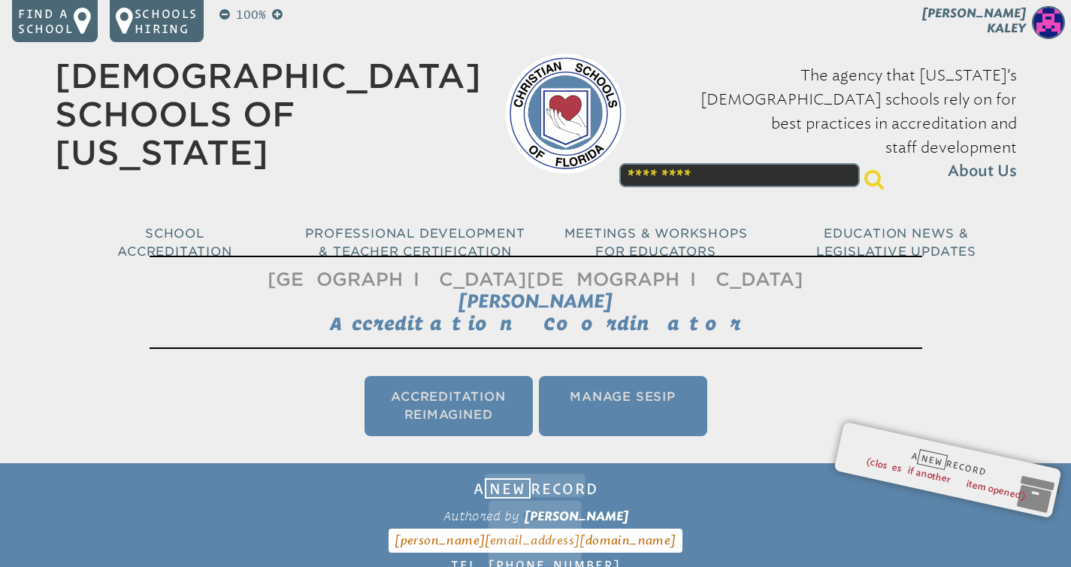
click at [719, 289] on h1 "[GEOGRAPHIC_DATA][DEMOGRAPHIC_DATA] [PERSON_NAME] Accreditation Coordinator" at bounding box center [536, 301] width 772 height 93
click at [451, 392] on li "Accreditation Reimagined" at bounding box center [448, 406] width 168 height 60
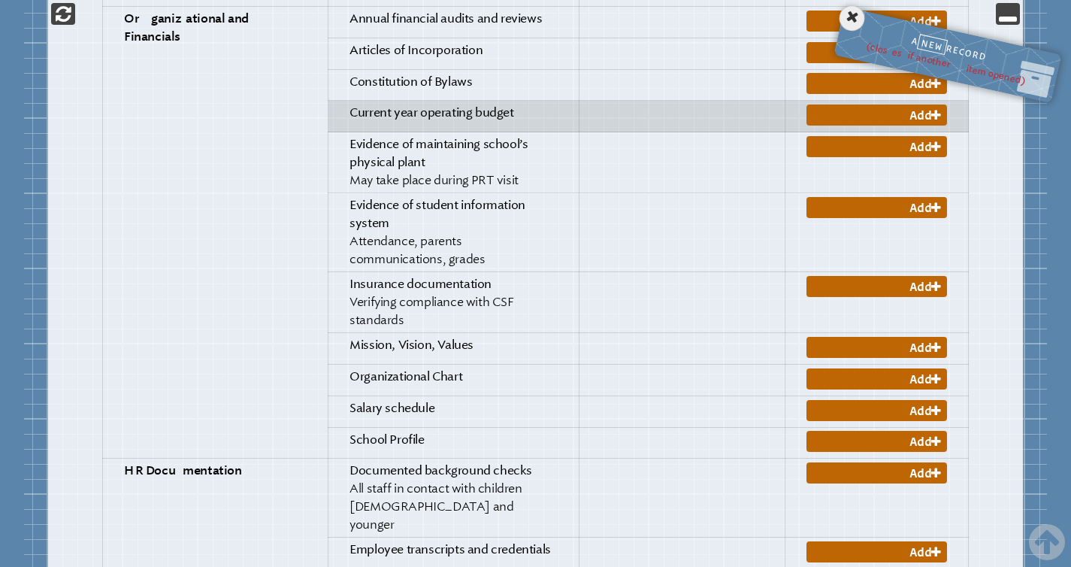
scroll to position [1317, 0]
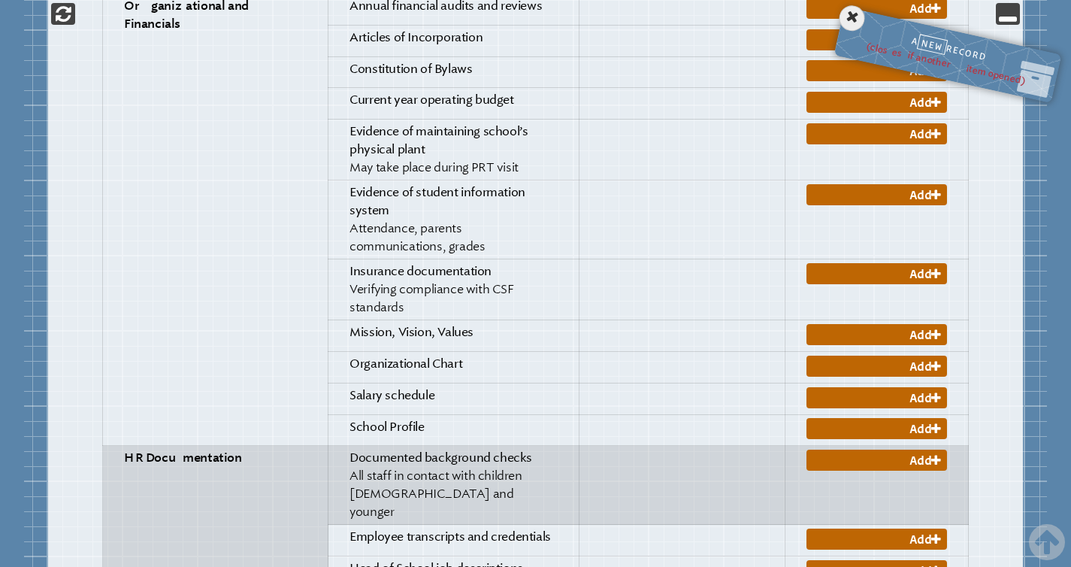
drag, startPoint x: 334, startPoint y: 431, endPoint x: 289, endPoint y: 419, distance: 45.7
click at [349, 449] on p "Documented background checks All staff in contact with children [DEMOGRAPHIC_DA…" at bounding box center [452, 485] width 207 height 72
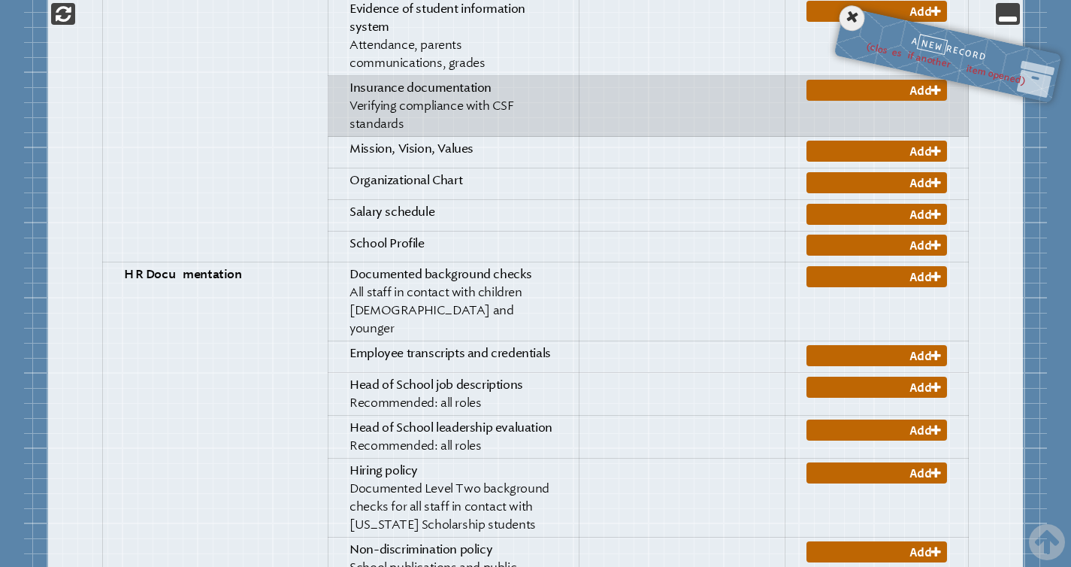
scroll to position [1517, 0]
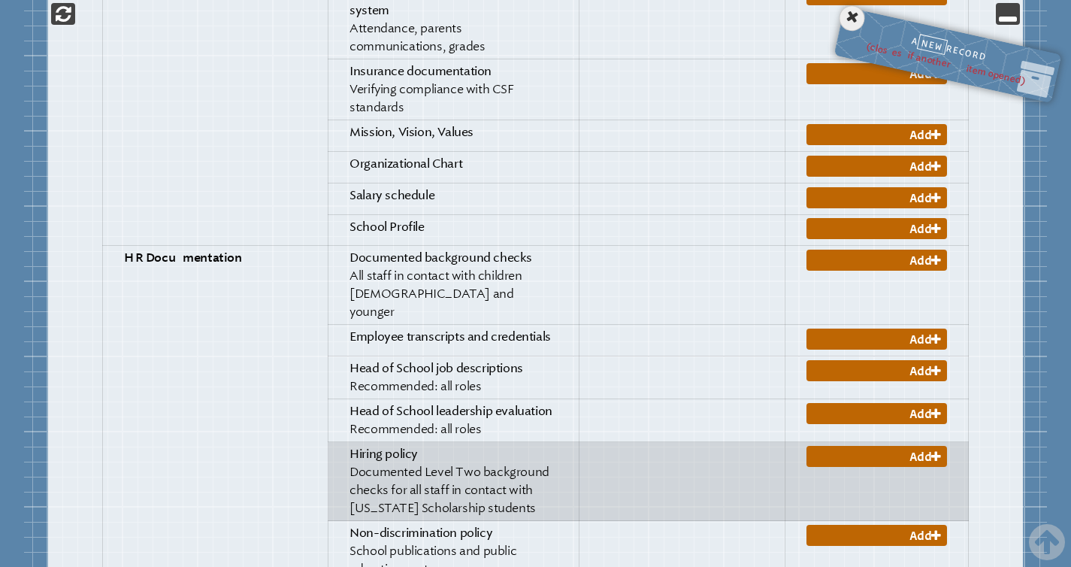
drag, startPoint x: 552, startPoint y: 411, endPoint x: 289, endPoint y: 391, distance: 263.0
click at [349, 445] on p "Hiring policy Documented Level Two background checks for all staff in contact w…" at bounding box center [452, 481] width 207 height 72
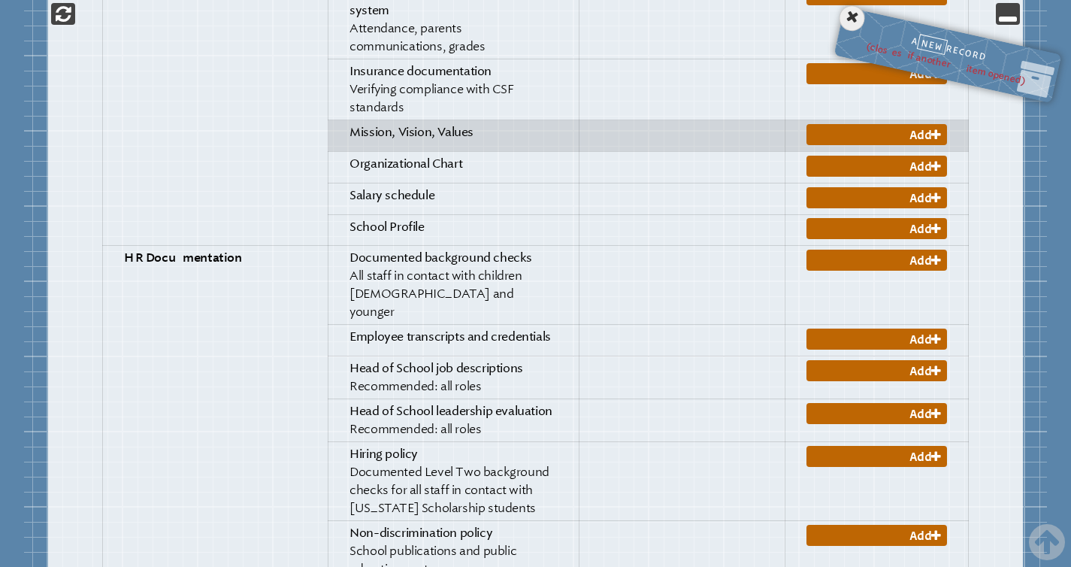
copy span "Documented Level Two background checks for all staff in contact with [US_STATE]…"
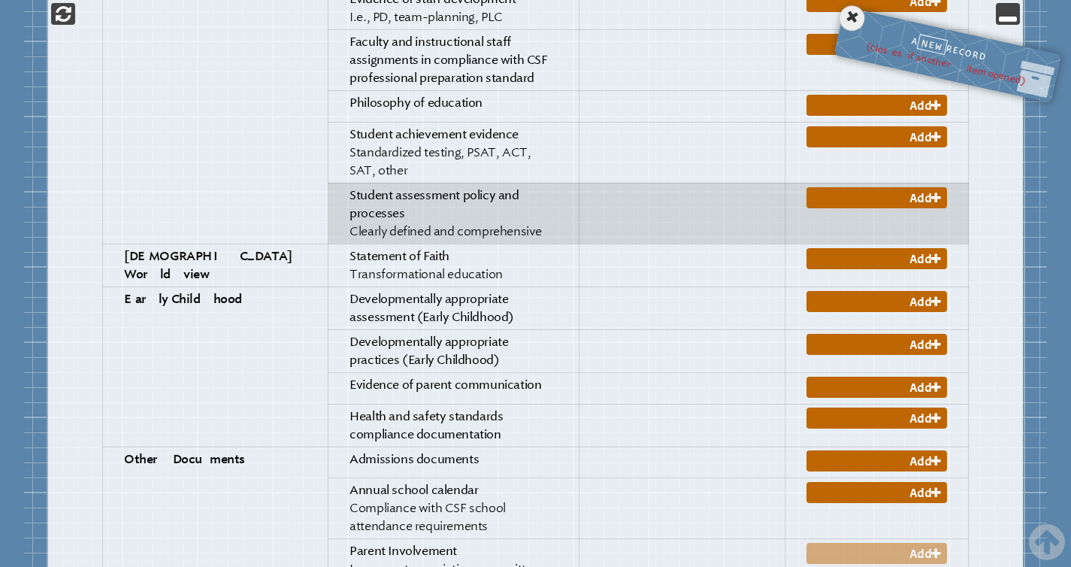
scroll to position [2320, 0]
